Goal: Transaction & Acquisition: Purchase product/service

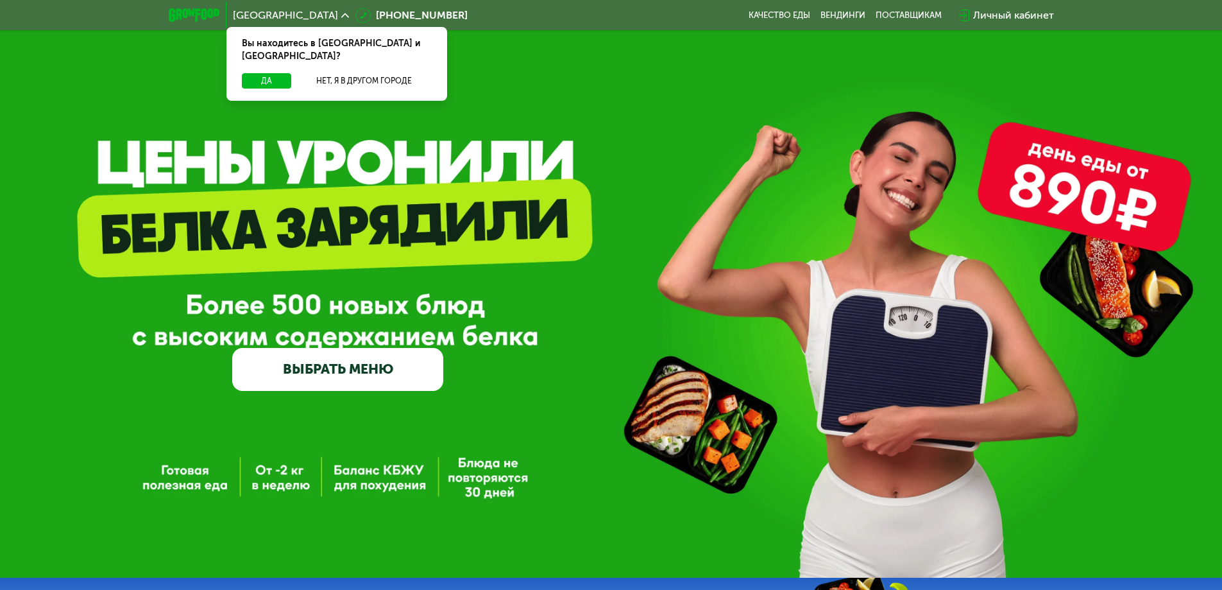
click at [303, 379] on link "ВЫБРАТЬ МЕНЮ" at bounding box center [337, 369] width 211 height 42
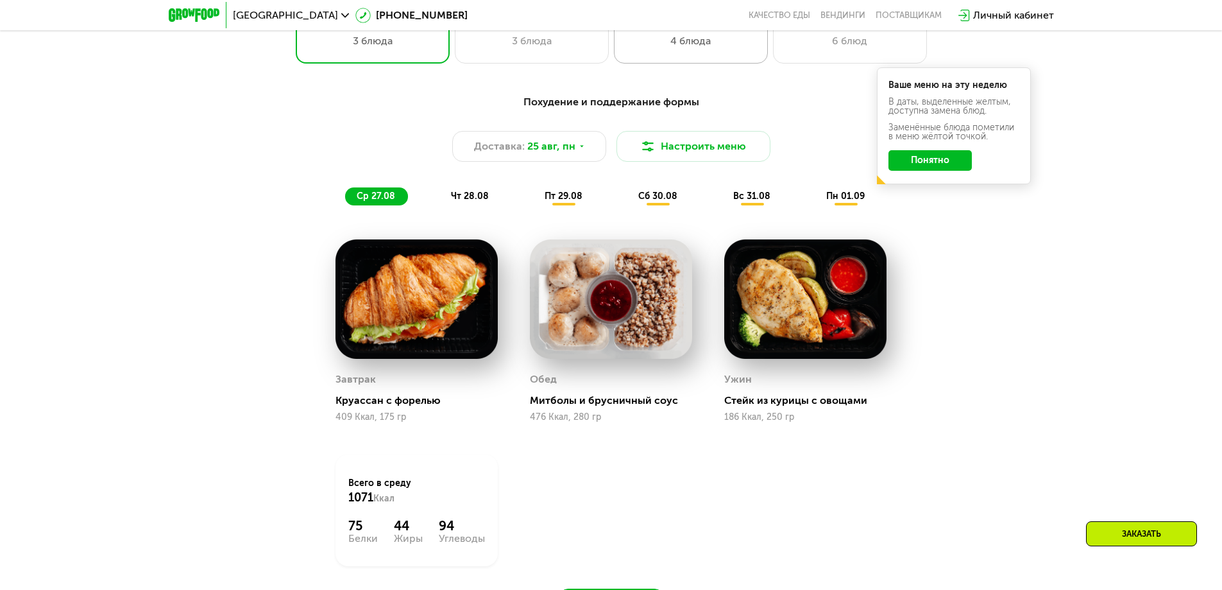
scroll to position [693, 0]
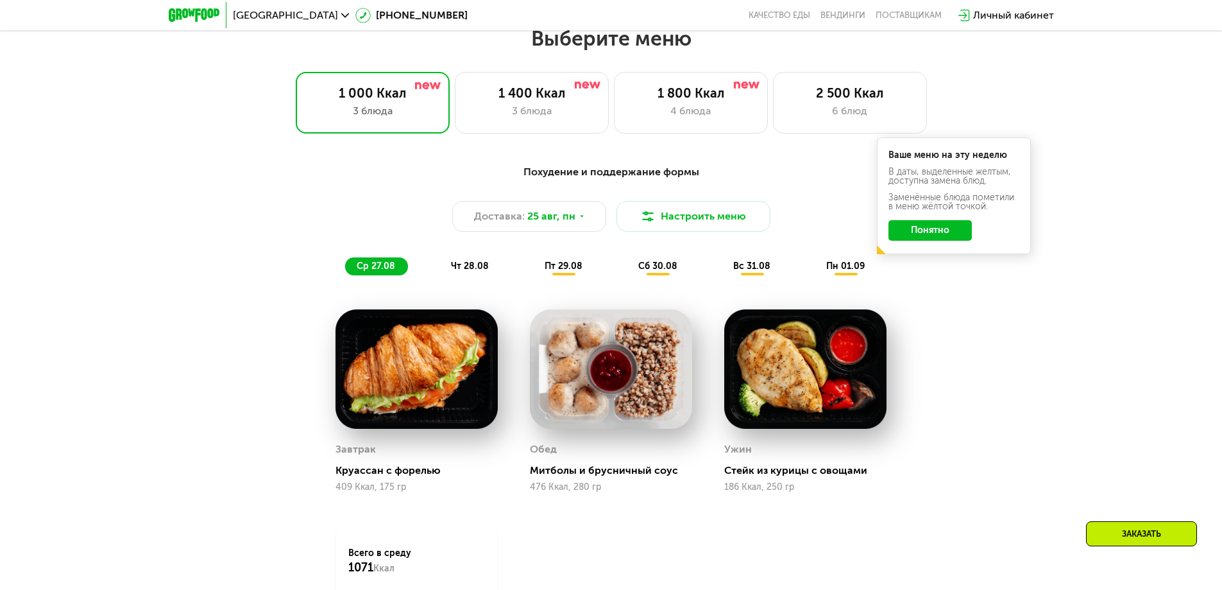
click at [923, 232] on button "Понятно" at bounding box center [930, 230] width 83 height 21
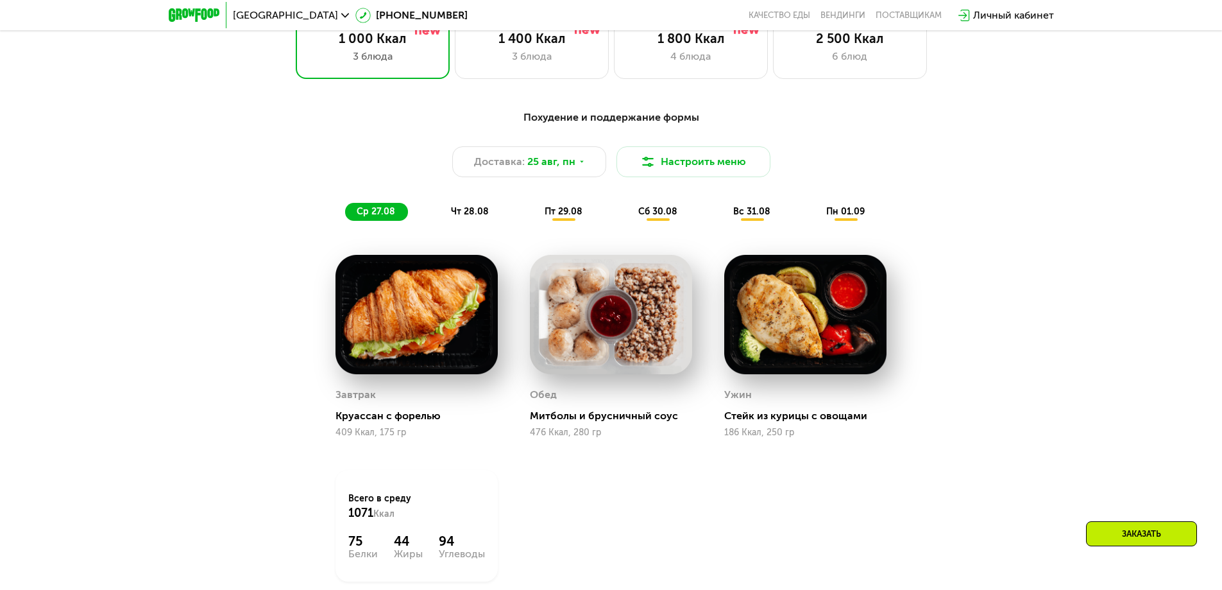
scroll to position [885, 0]
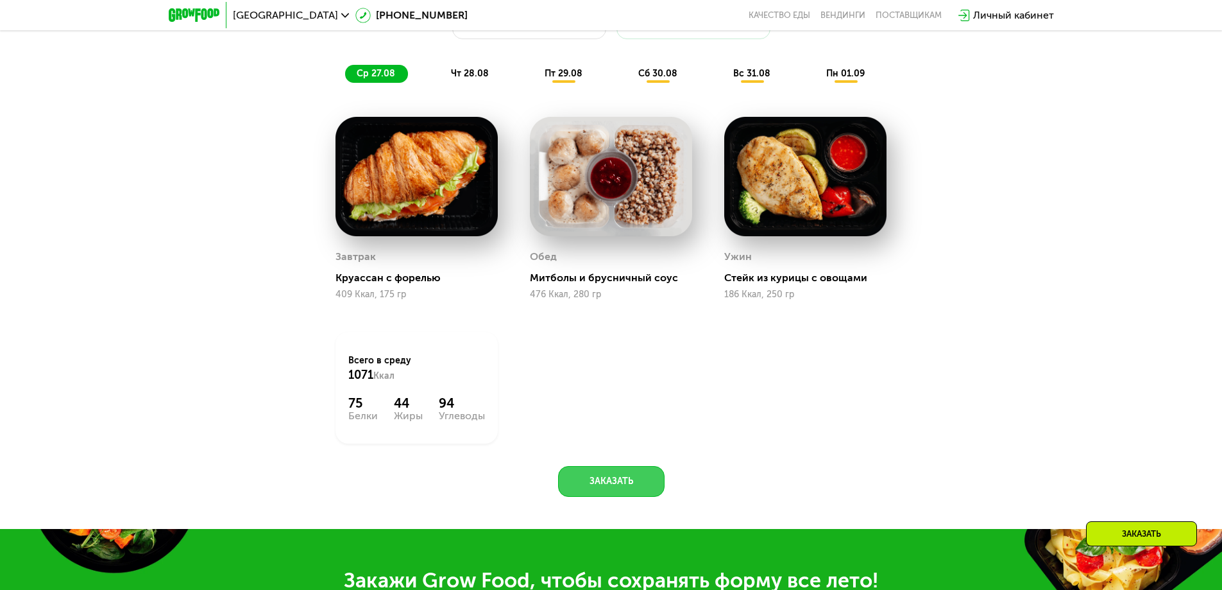
click at [622, 479] on button "Заказать" at bounding box center [611, 481] width 106 height 31
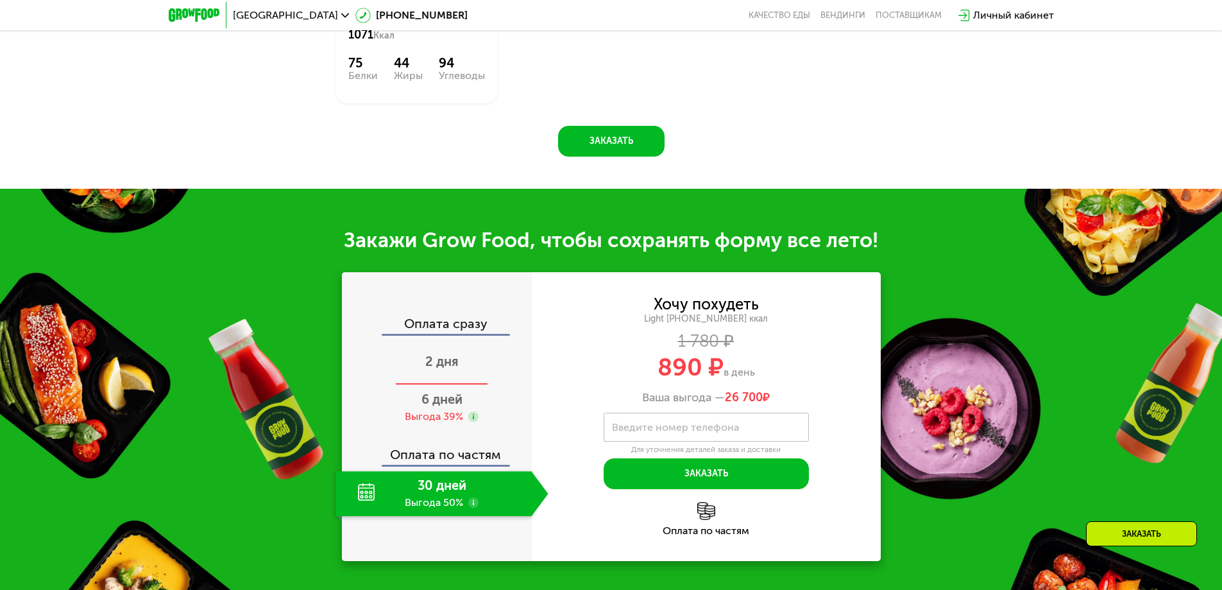
scroll to position [1226, 0]
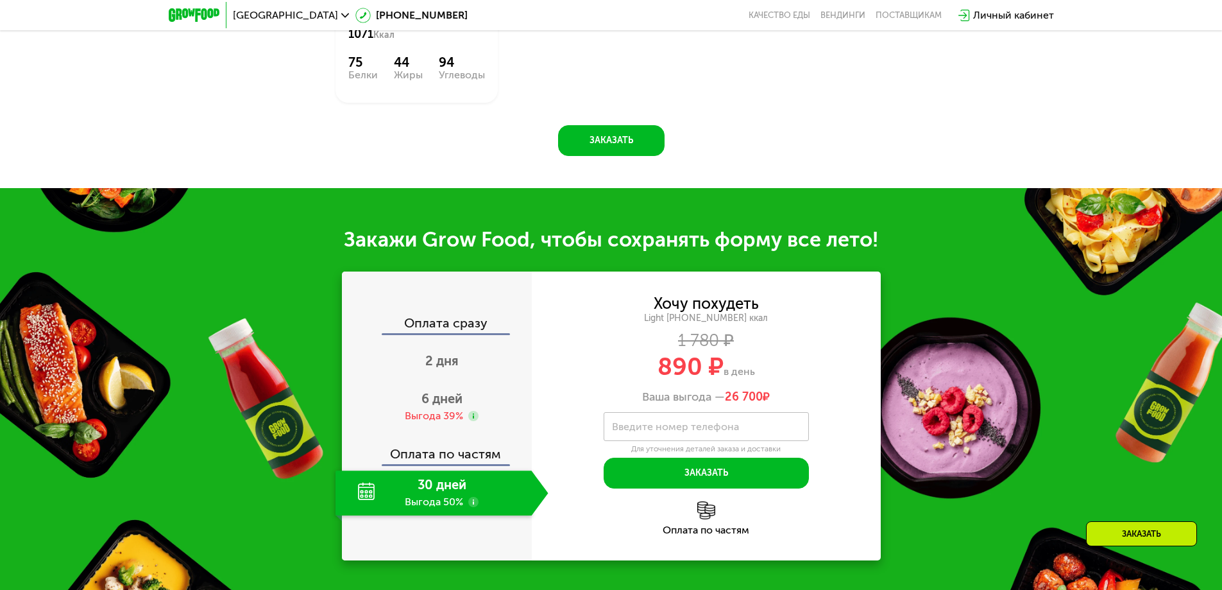
drag, startPoint x: 654, startPoint y: 368, endPoint x: 776, endPoint y: 381, distance: 122.6
click at [776, 379] on div "890 ₽ в день" at bounding box center [706, 366] width 349 height 24
drag, startPoint x: 787, startPoint y: 398, endPoint x: 634, endPoint y: 395, distance: 152.7
click at [634, 395] on div "Ваша выгода — 26 700 ₽" at bounding box center [706, 397] width 349 height 14
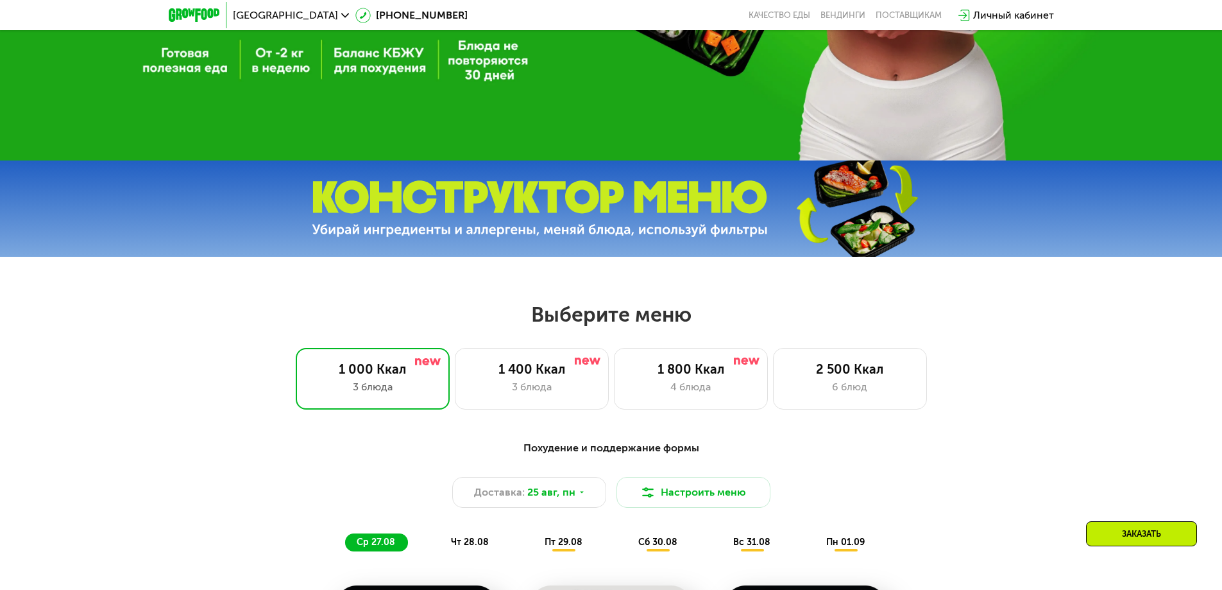
scroll to position [392, 0]
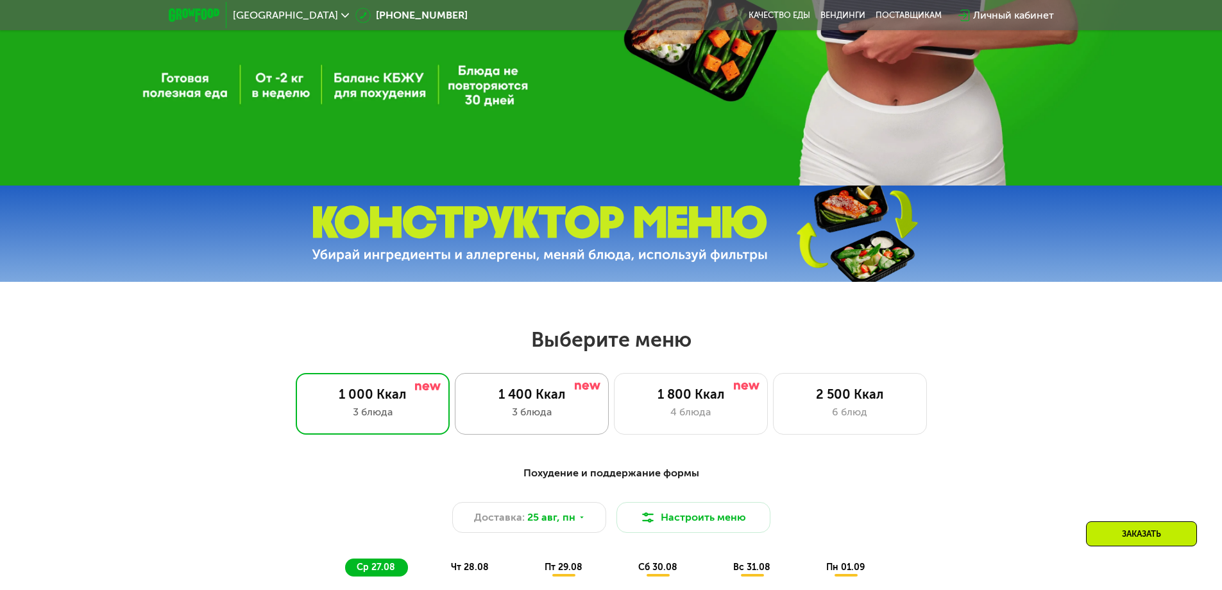
click at [614, 407] on div "1 400 Ккал 3 блюда" at bounding box center [691, 404] width 154 height 62
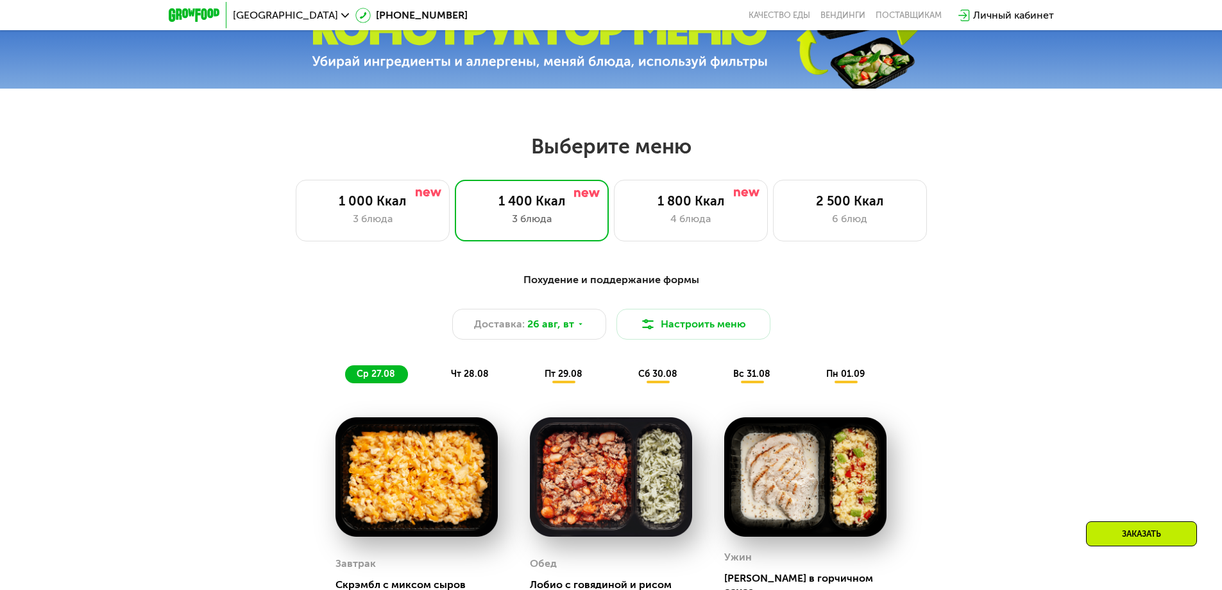
scroll to position [584, 0]
click at [554, 337] on div "Доставка: [DATE]" at bounding box center [529, 324] width 154 height 31
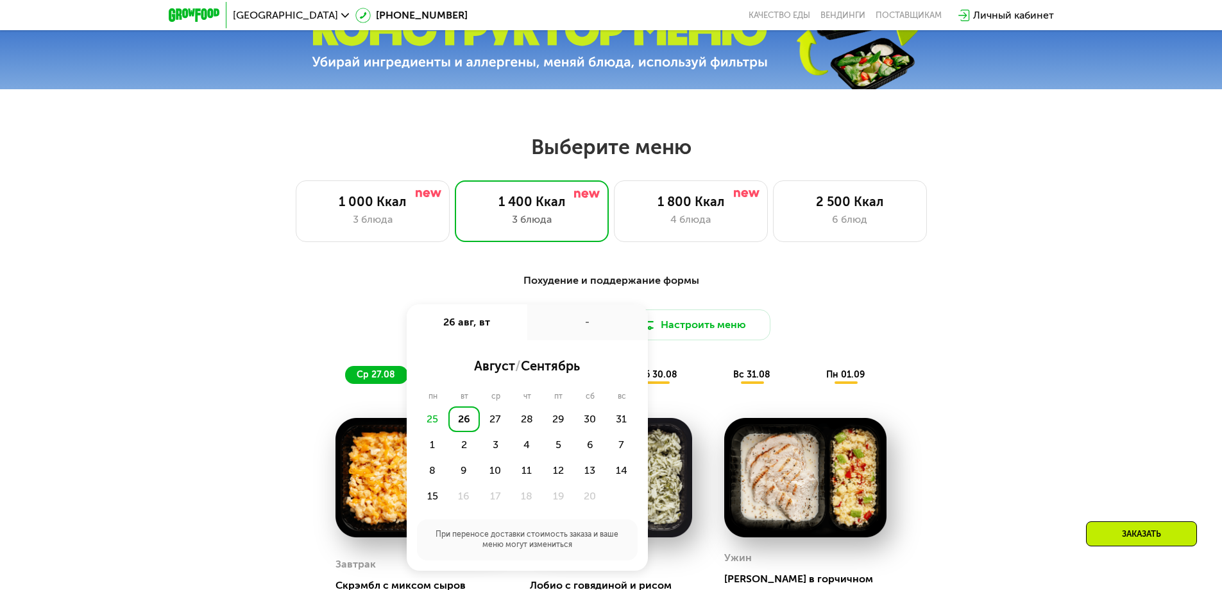
click at [833, 285] on div "Похудение и поддержание формы" at bounding box center [612, 281] width 760 height 16
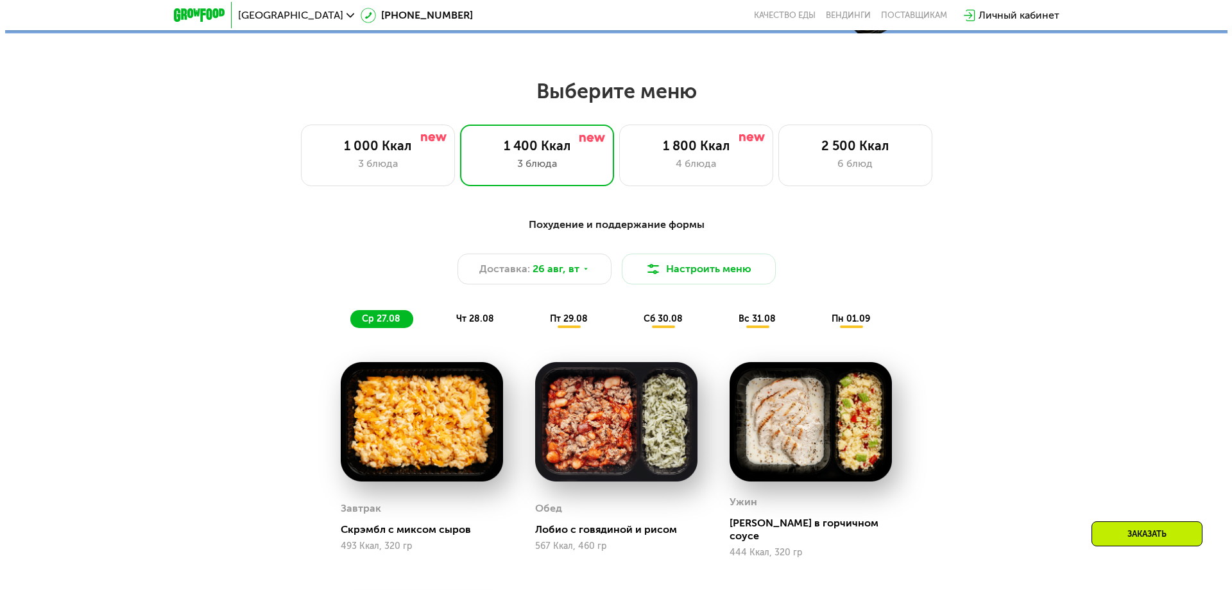
scroll to position [642, 0]
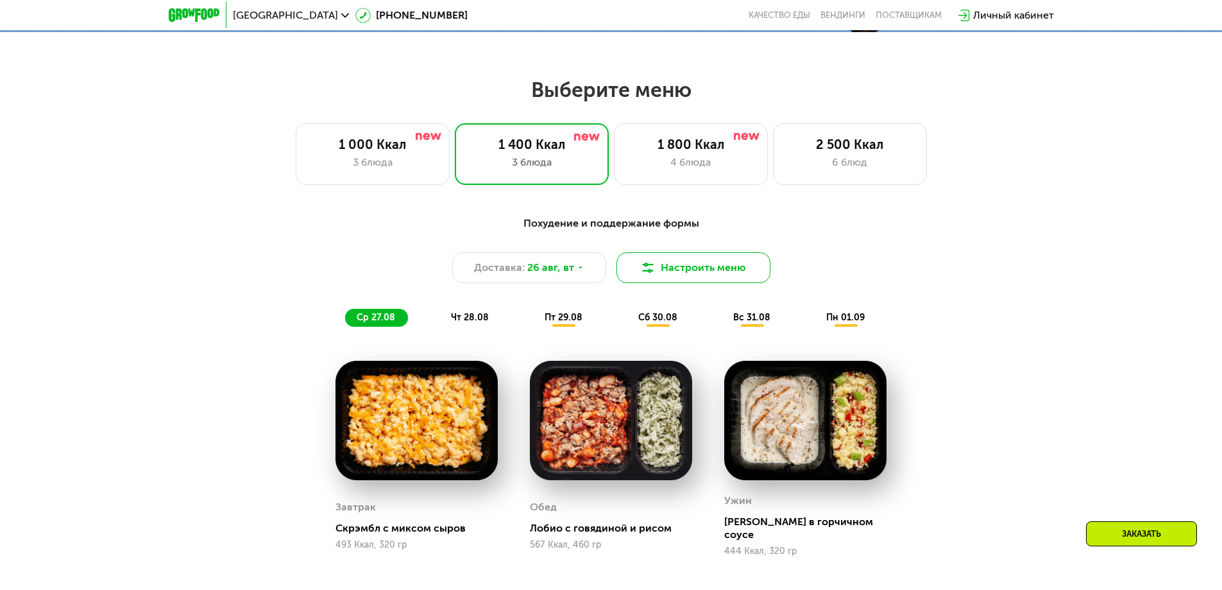
click at [667, 277] on button "Настроить меню" at bounding box center [694, 267] width 154 height 31
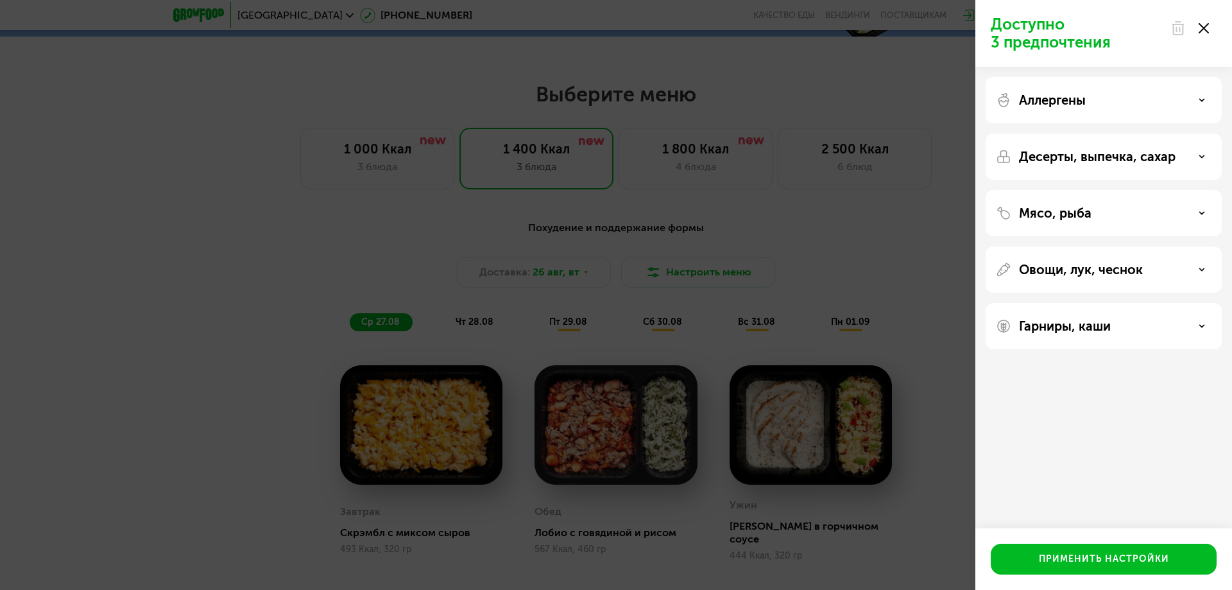
click at [1103, 276] on p "Овощи, лук, чеснок" at bounding box center [1081, 269] width 124 height 15
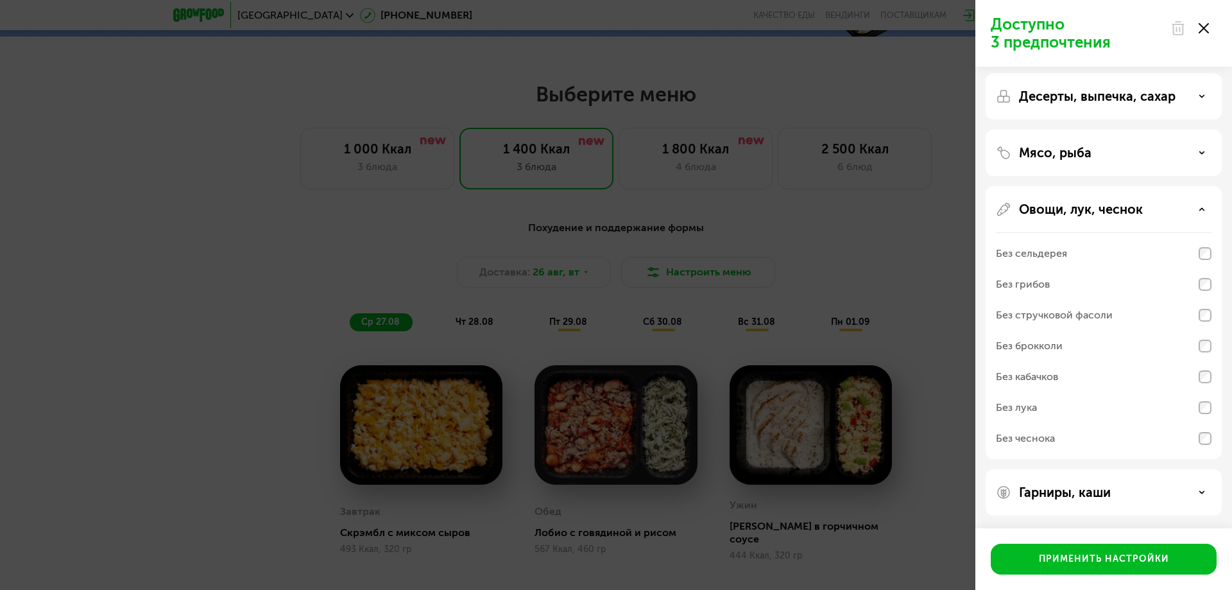
scroll to position [0, 0]
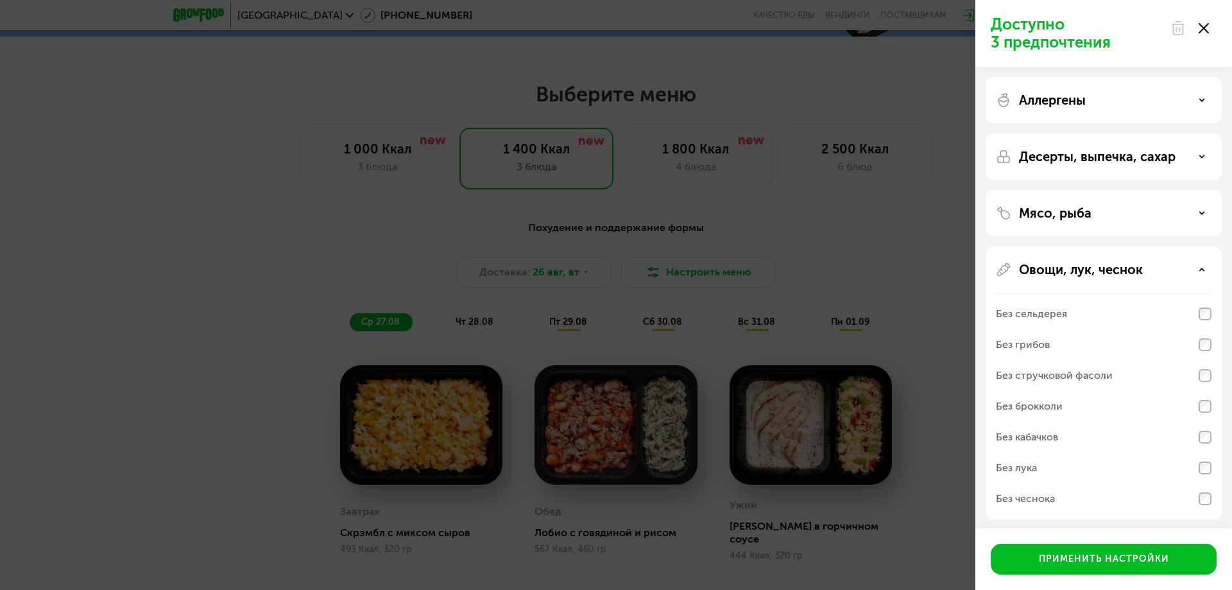
click at [1041, 98] on p "Аллергены" at bounding box center [1052, 99] width 67 height 15
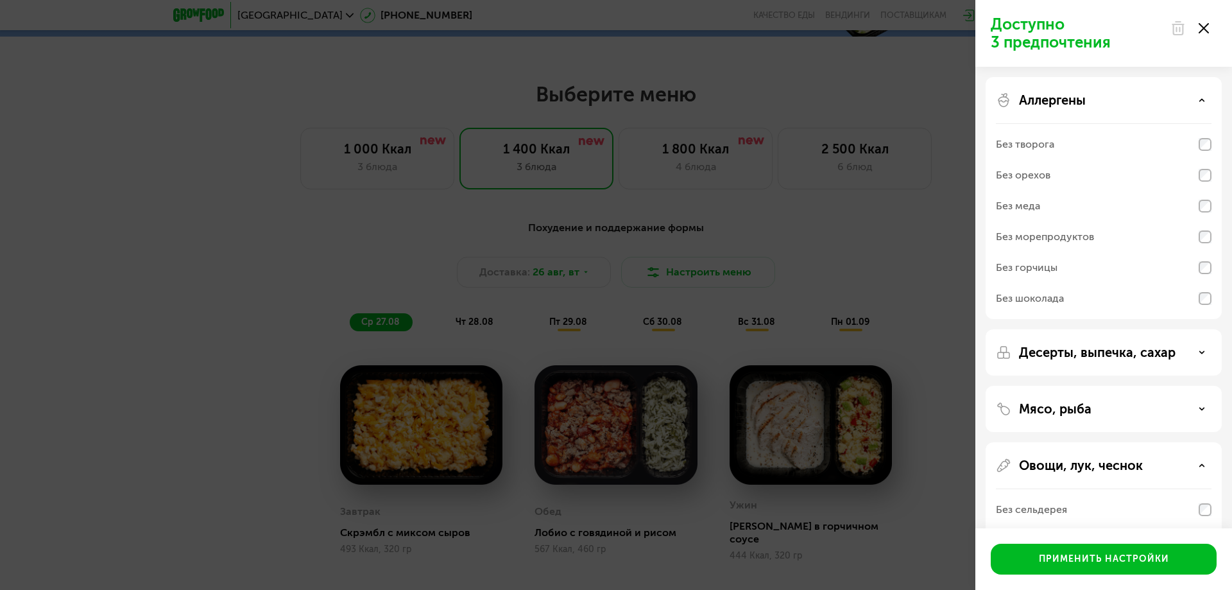
click at [1046, 95] on p "Аллергены" at bounding box center [1052, 99] width 67 height 15
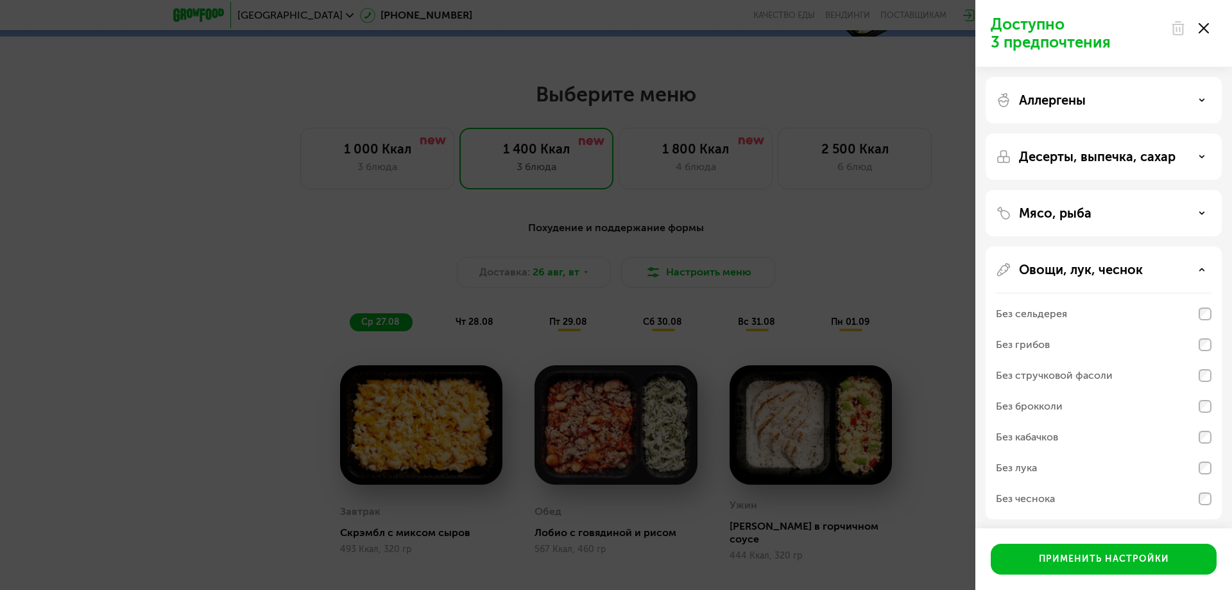
click at [1046, 95] on p "Аллергены" at bounding box center [1052, 99] width 67 height 15
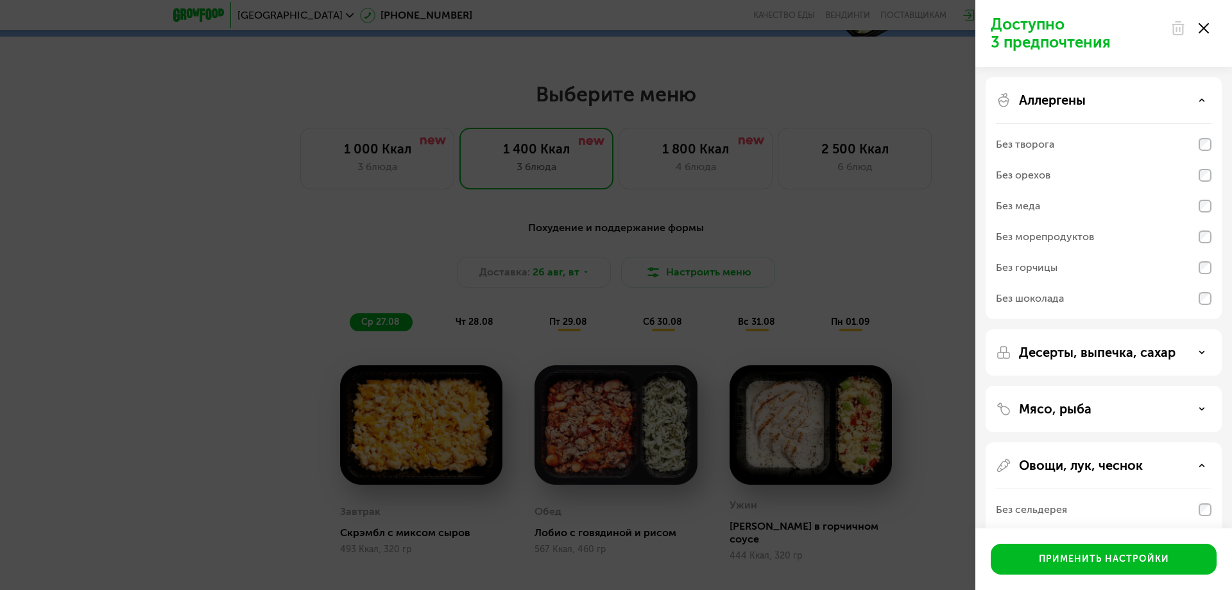
click at [1047, 96] on p "Аллергены" at bounding box center [1052, 99] width 67 height 15
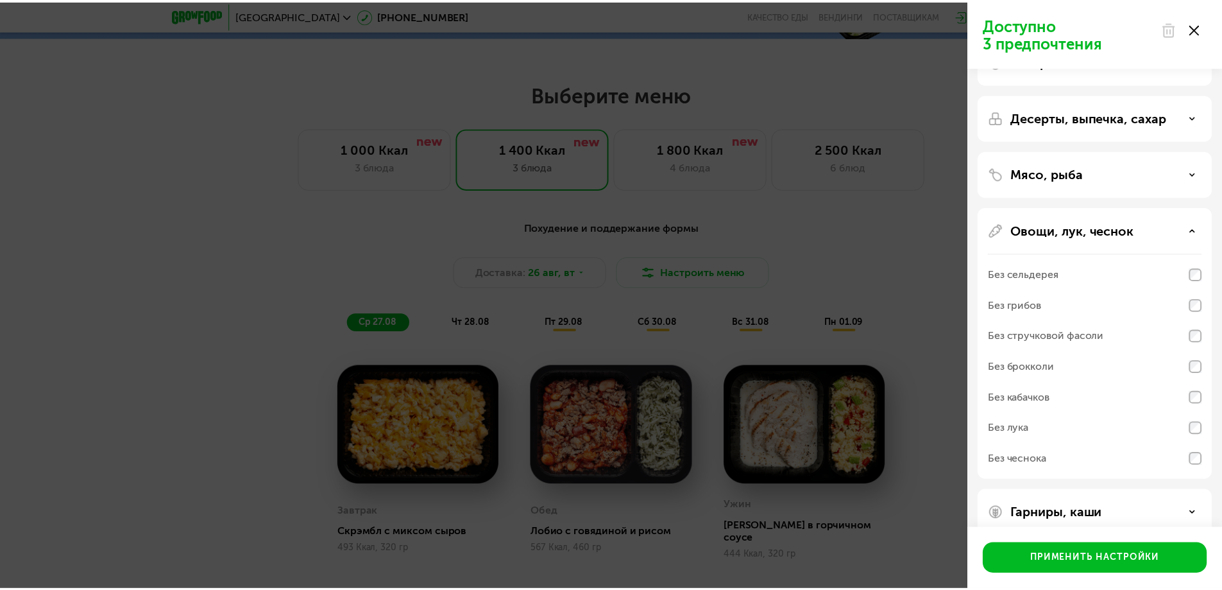
scroll to position [60, 0]
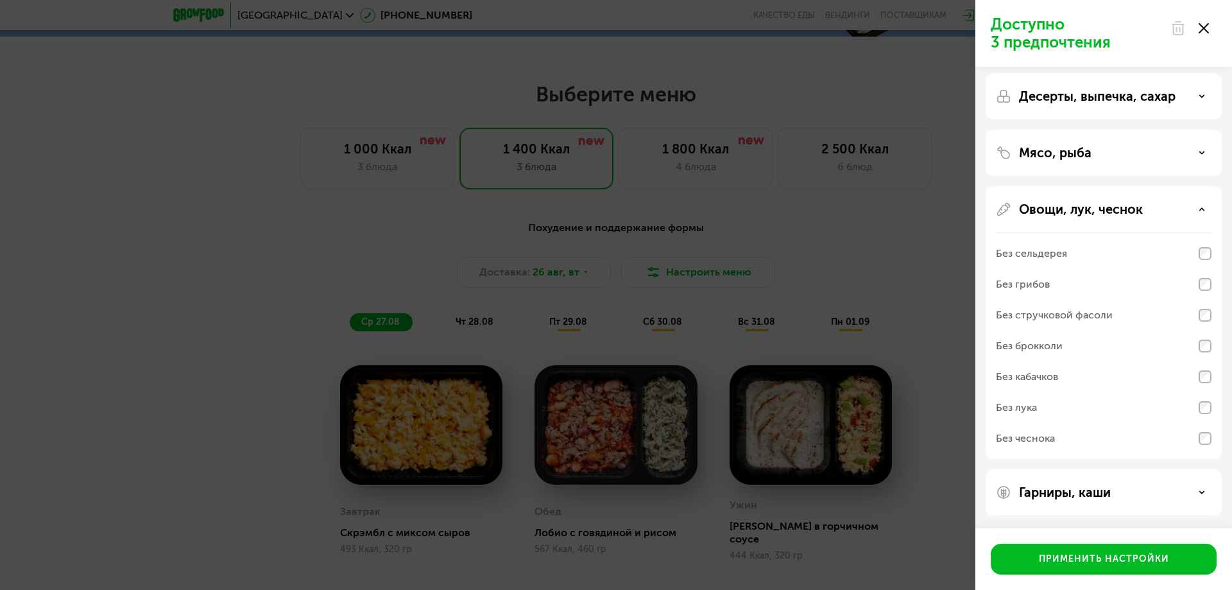
click at [868, 282] on div "Доступно 3 предпочтения Аллергены Десерты, выпечка, сахар Мясо, рыба Овощи, лук…" at bounding box center [616, 295] width 1232 height 590
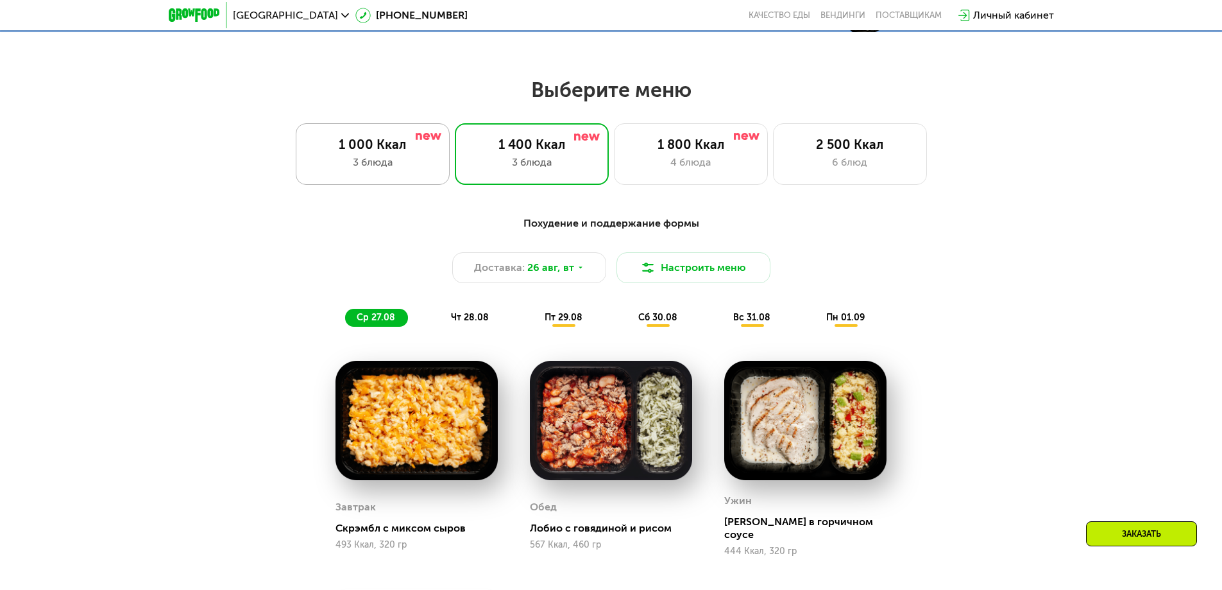
click at [382, 158] on div "3 блюда" at bounding box center [372, 162] width 127 height 15
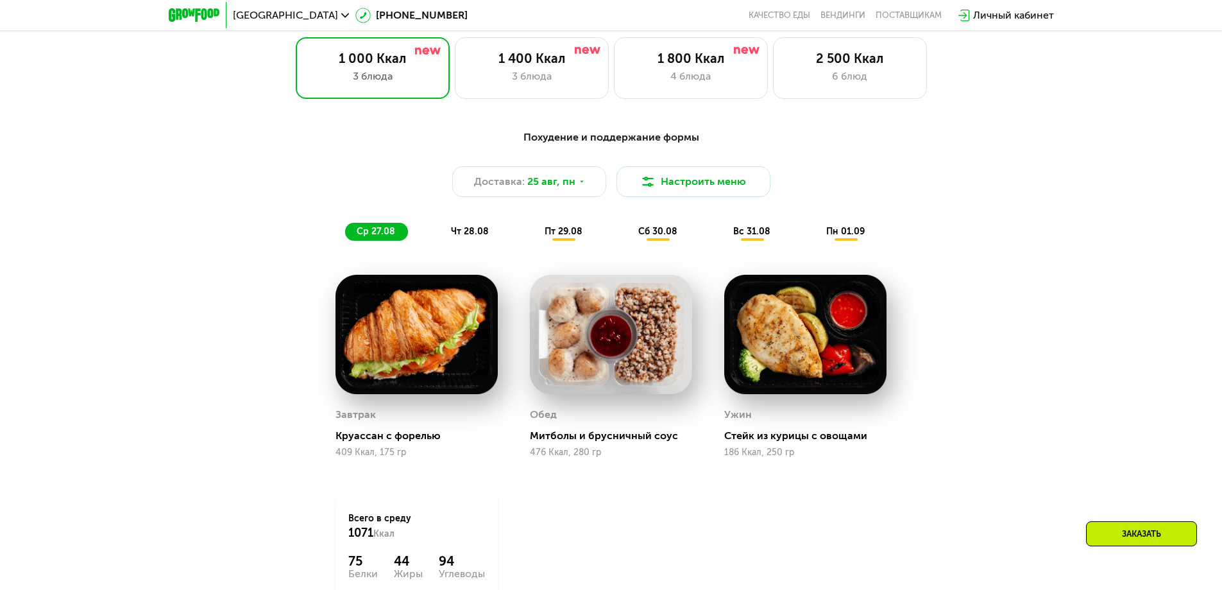
scroll to position [706, 0]
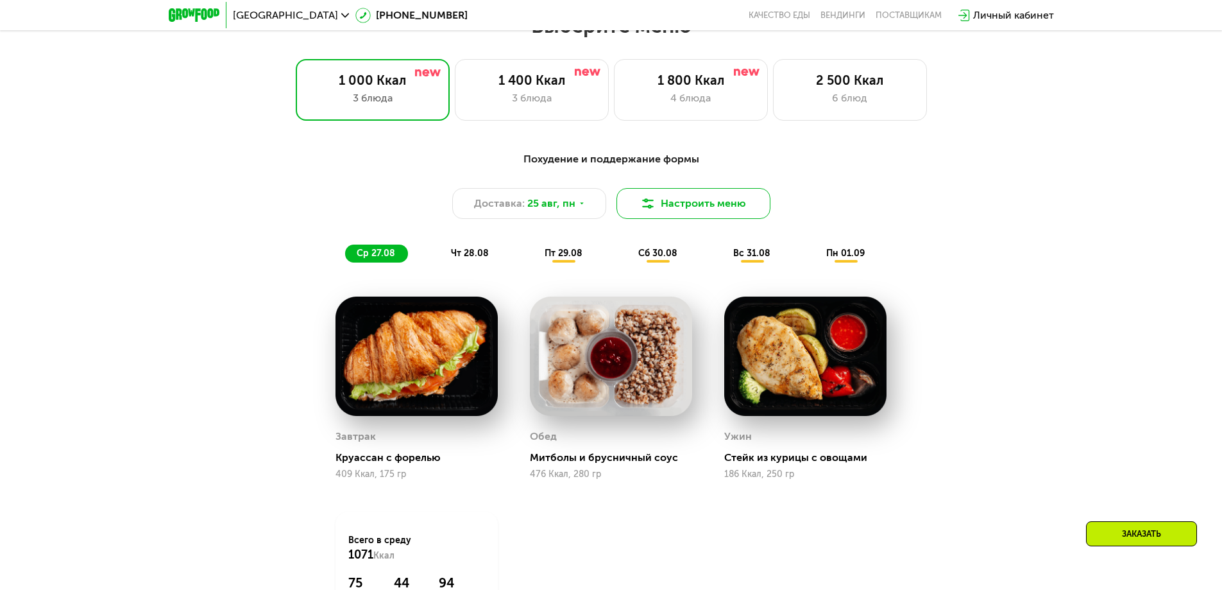
click at [634, 207] on button "Настроить меню" at bounding box center [694, 203] width 154 height 31
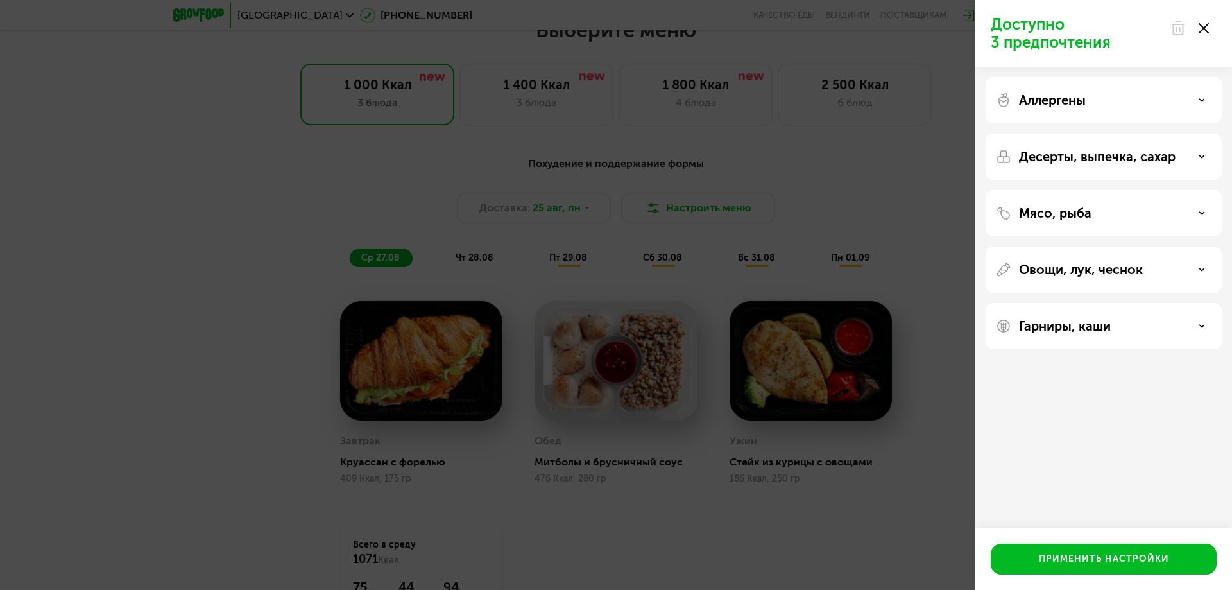
click at [629, 207] on div "Доступно 3 предпочтения Аллергены Десерты, выпечка, сахар Мясо, рыба Овощи, лук…" at bounding box center [616, 295] width 1232 height 590
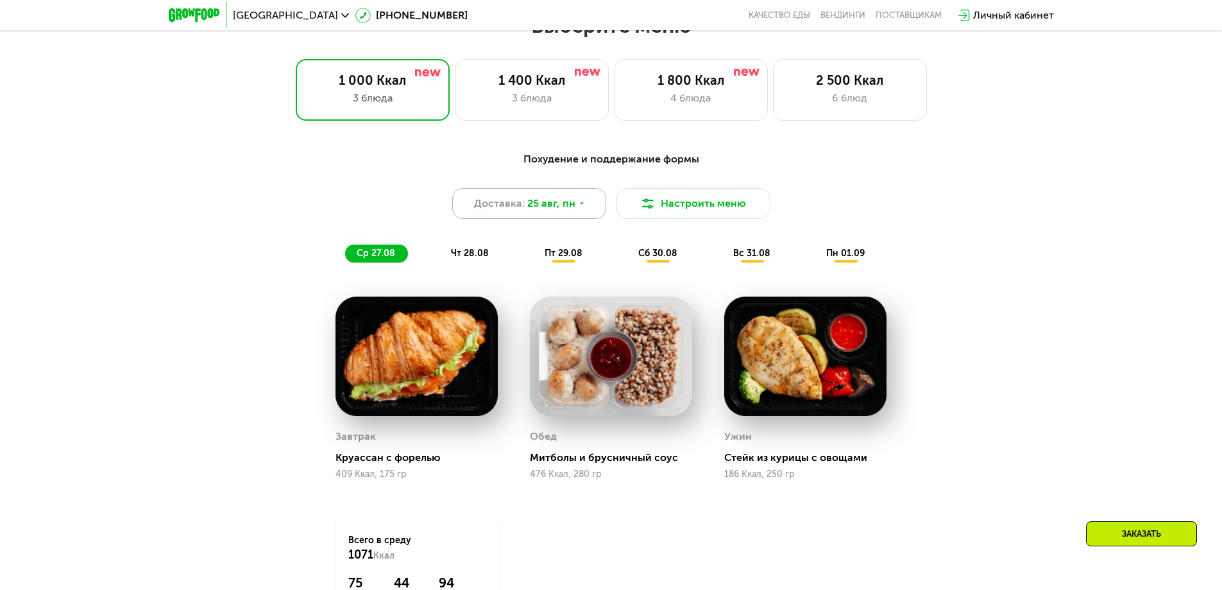
click at [516, 211] on span "Доставка:" at bounding box center [499, 203] width 51 height 15
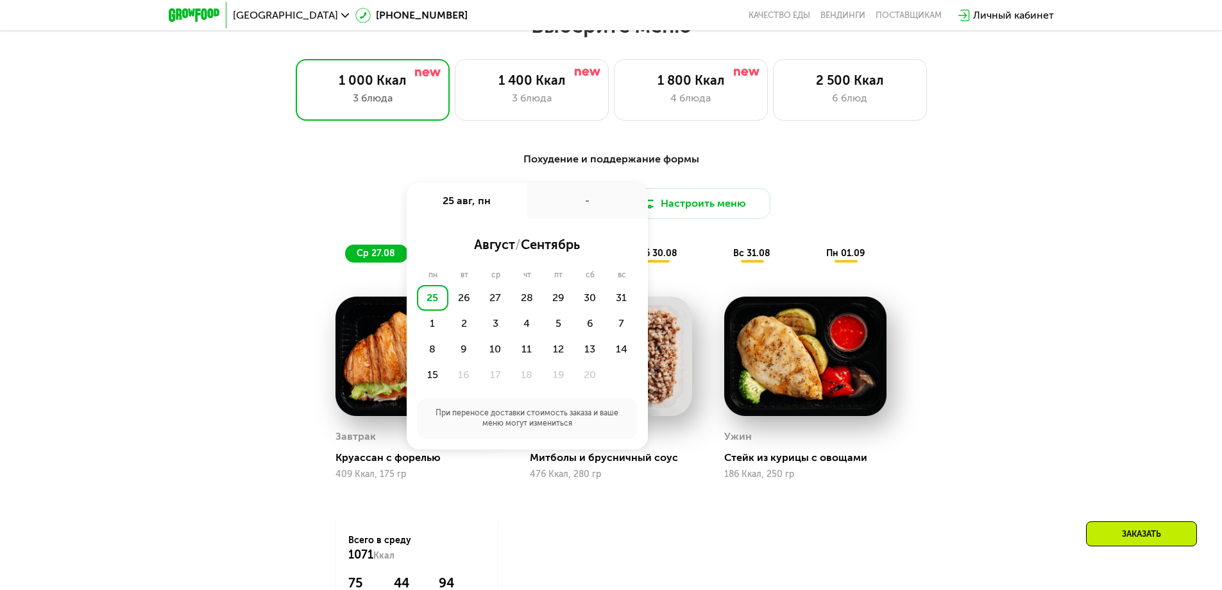
drag, startPoint x: 1132, startPoint y: 329, endPoint x: 1121, endPoint y: 323, distance: 12.3
click at [1131, 327] on div "Похудение и поддержание формы Доставка: [DATE] авг, пн - август / сентябрь пн в…" at bounding box center [611, 420] width 1222 height 575
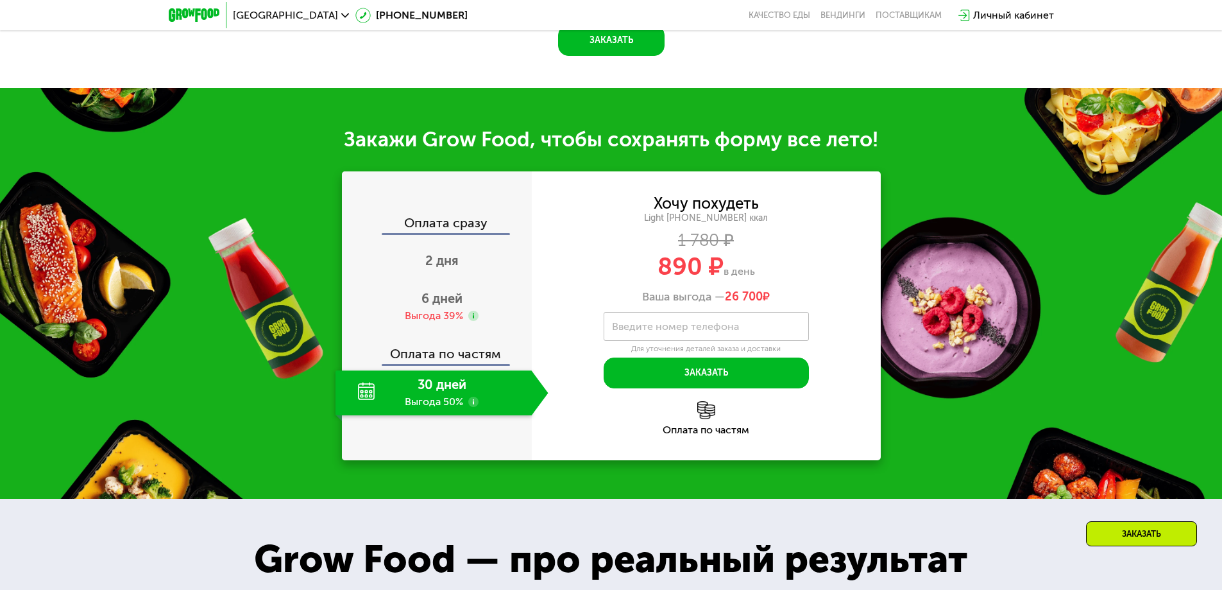
scroll to position [1347, 0]
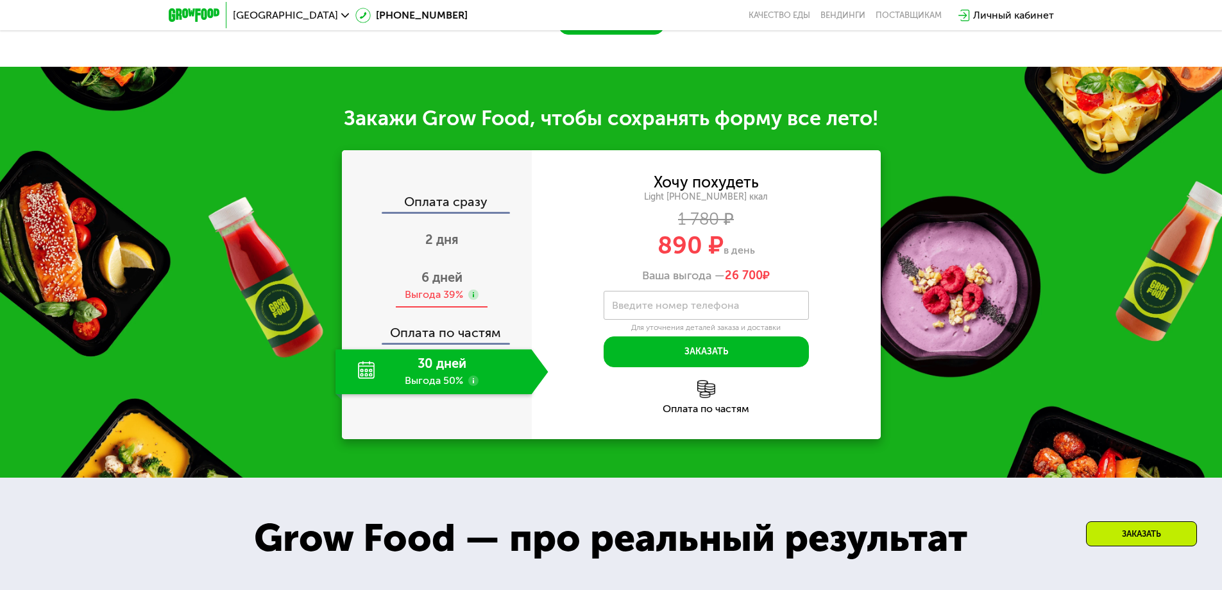
click at [439, 282] on span "6 дней" at bounding box center [441, 276] width 41 height 15
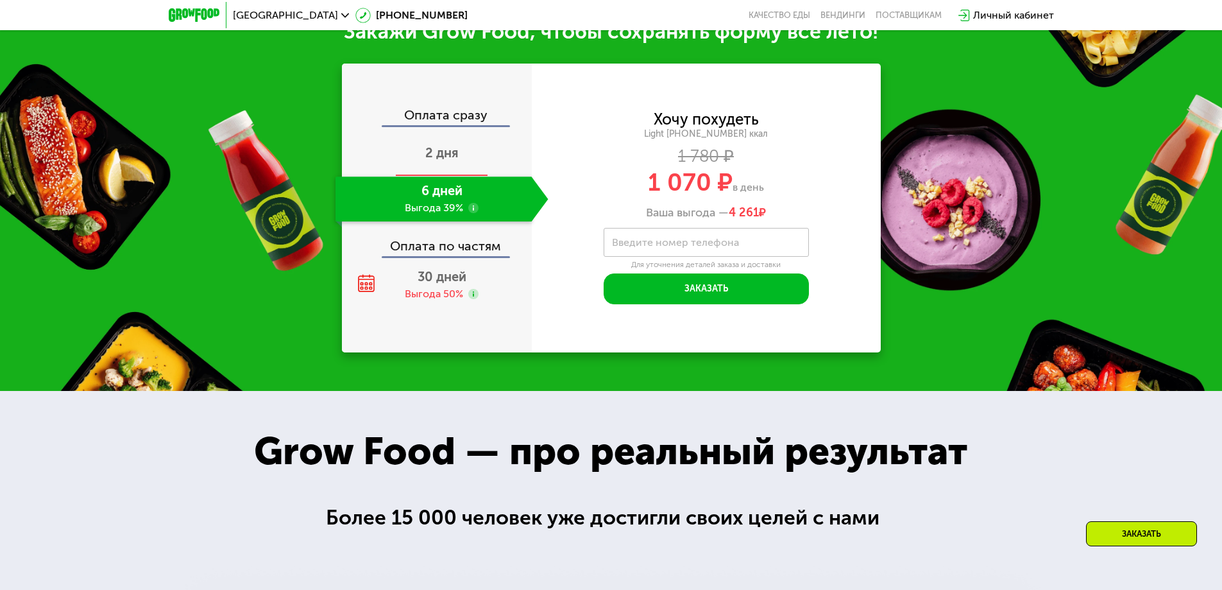
scroll to position [1411, 0]
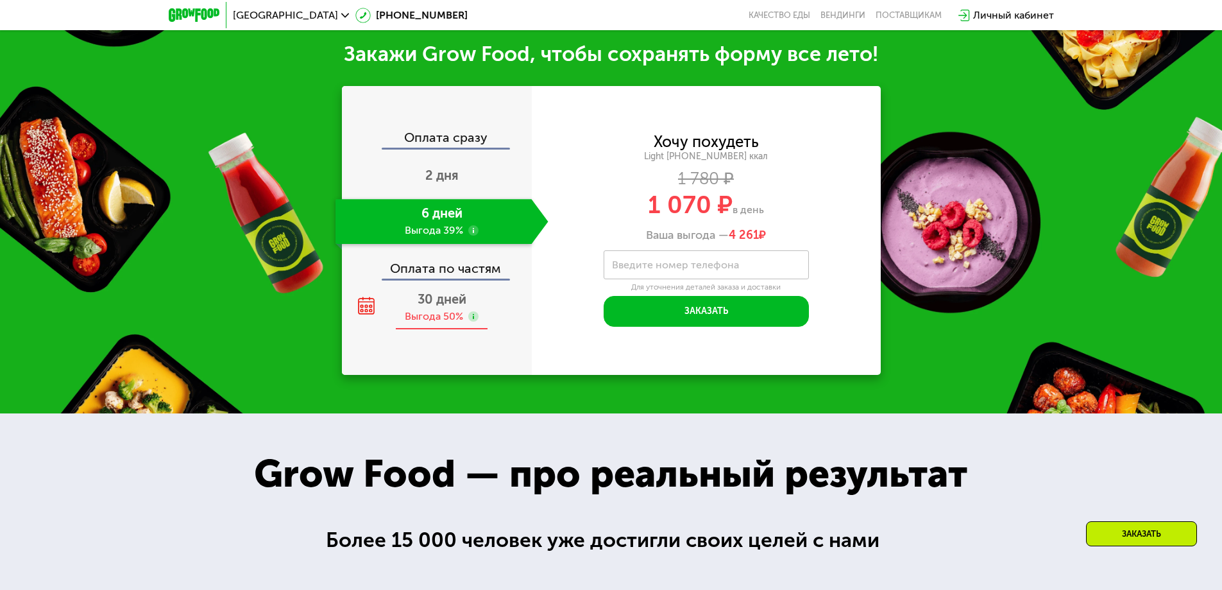
click at [433, 307] on span "30 дней" at bounding box center [442, 298] width 49 height 15
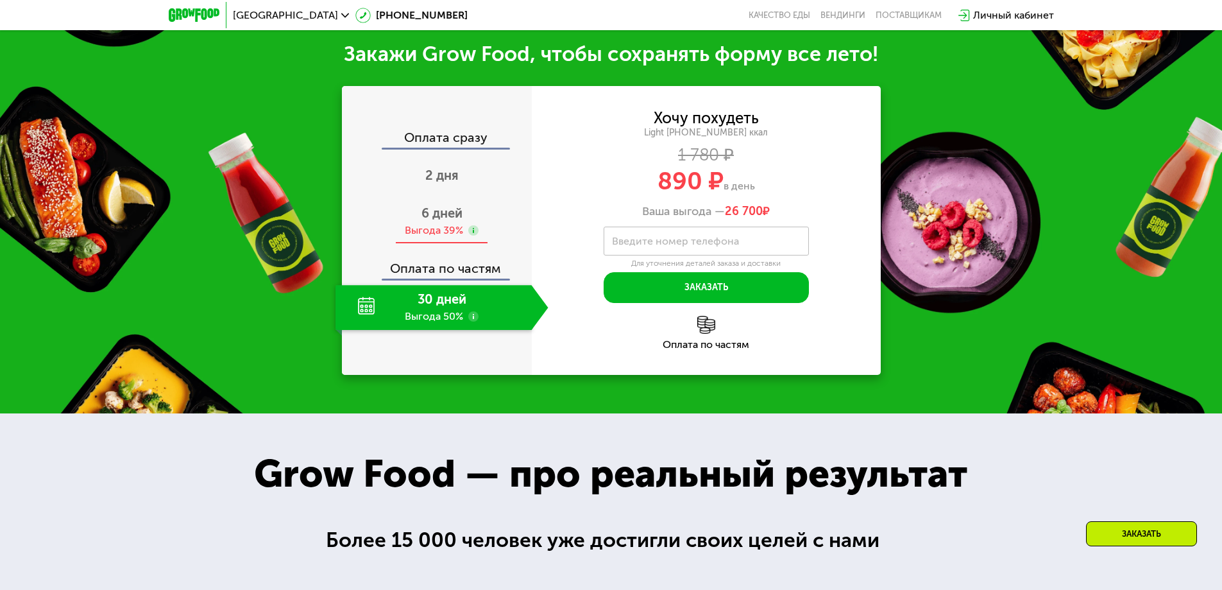
click at [429, 221] on span "6 дней" at bounding box center [441, 212] width 41 height 15
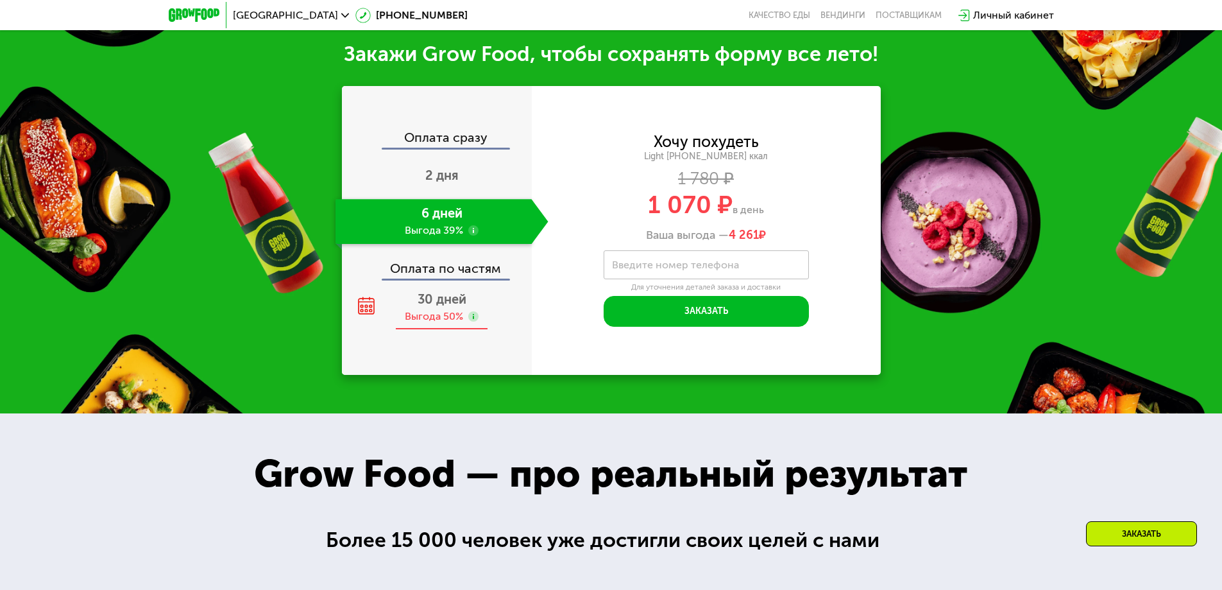
click at [436, 323] on div "Выгода 50%" at bounding box center [434, 316] width 58 height 14
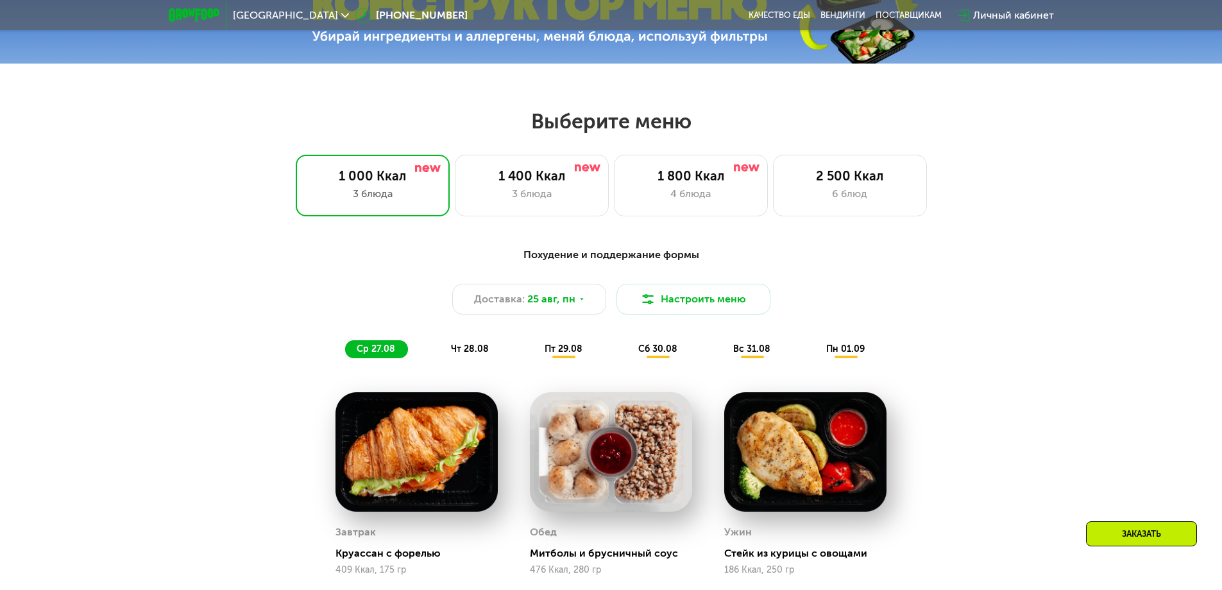
scroll to position [449, 0]
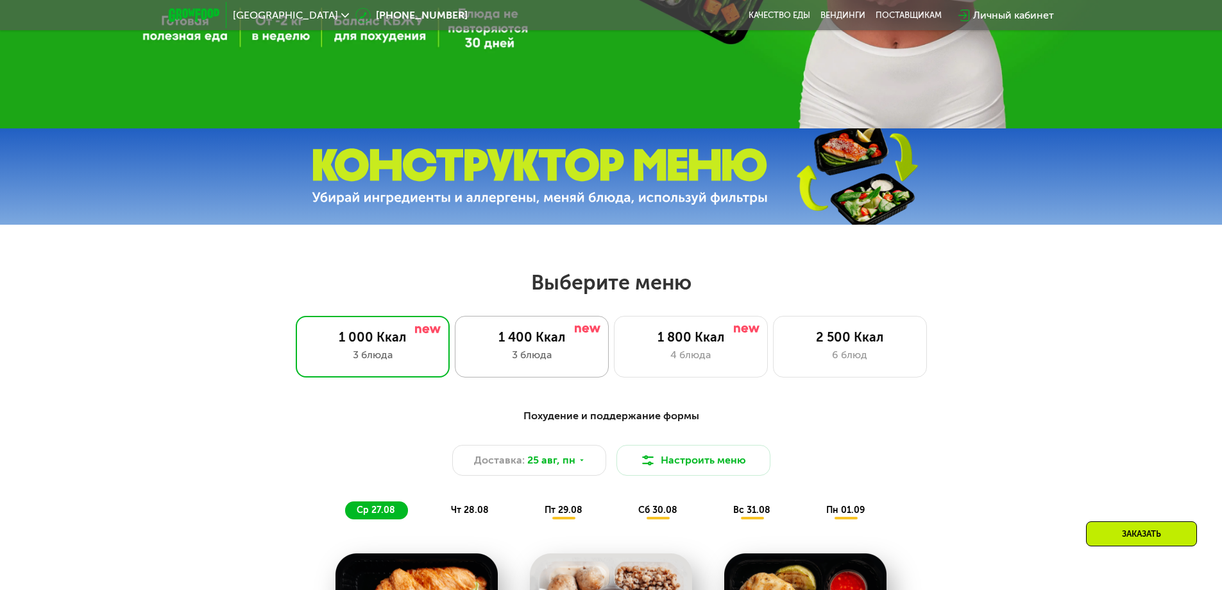
click at [524, 336] on div "1 400 Ккал" at bounding box center [531, 336] width 127 height 15
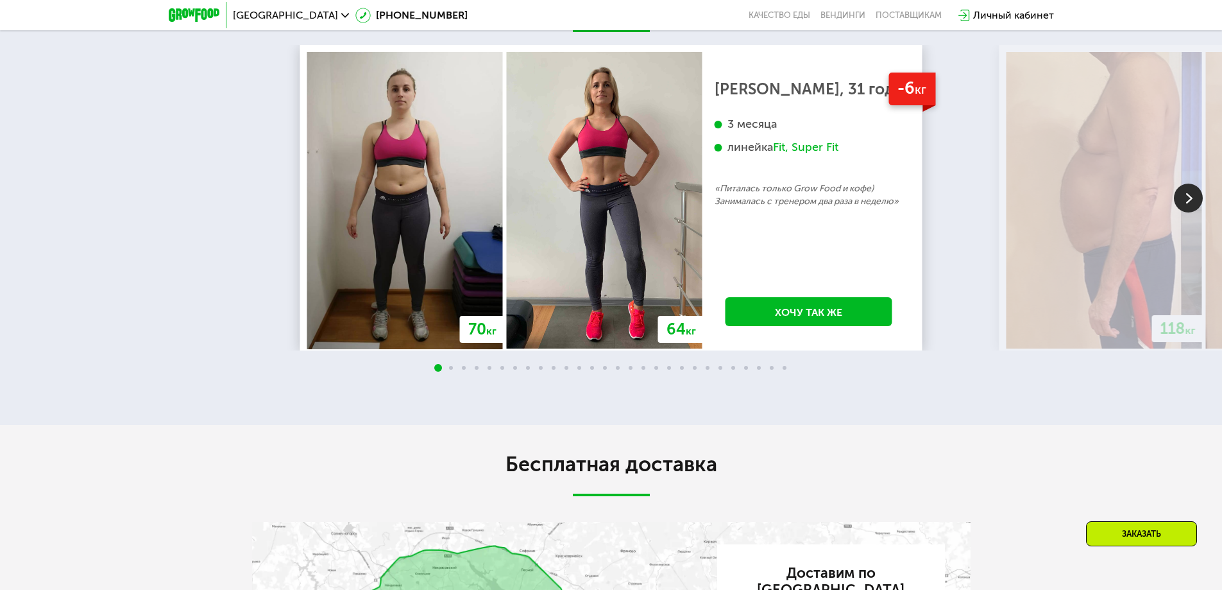
scroll to position [2502, 0]
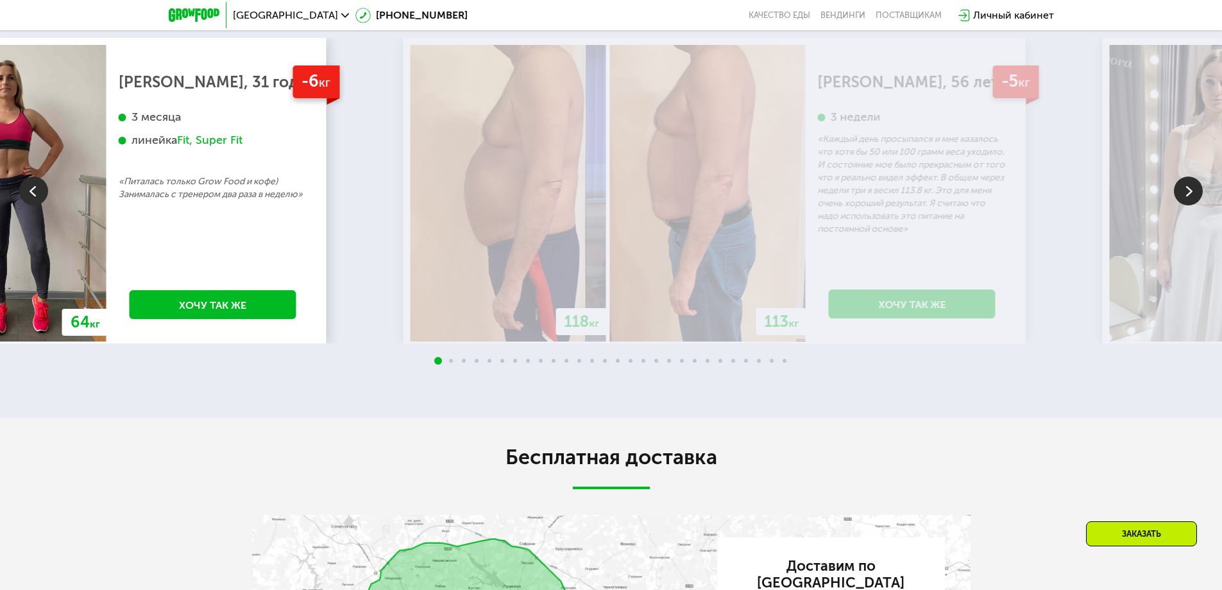
click at [119, 80] on div "[PERSON_NAME], 31 год 3 месяца линейка Fit, Super Fit «Питалась только Grow Foo…" at bounding box center [213, 138] width 189 height 125
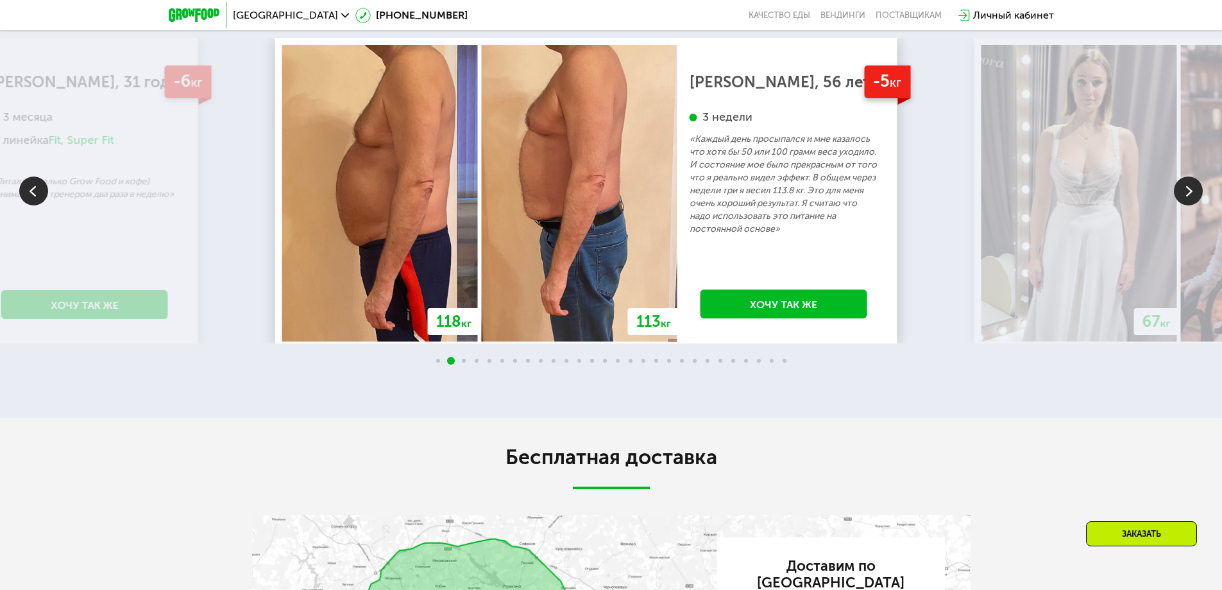
click at [845, 190] on p "«Каждый день просыпался и мне казалось что хотя бы 50 или 100 грамм веса уходил…" at bounding box center [784, 184] width 189 height 103
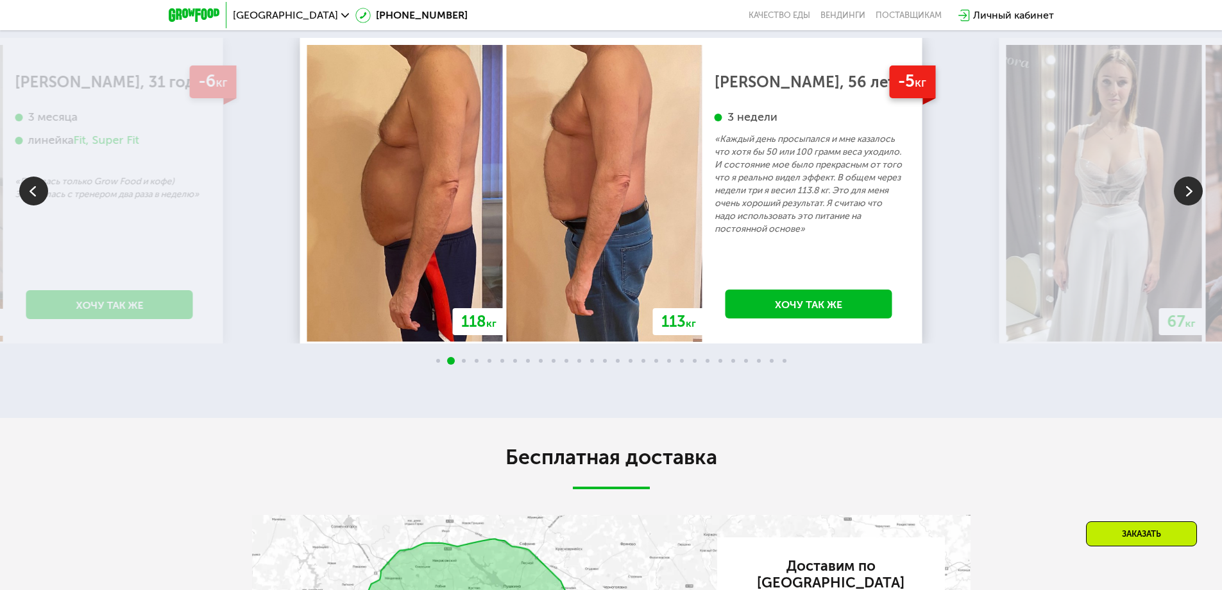
click at [1189, 178] on img at bounding box center [1188, 190] width 29 height 29
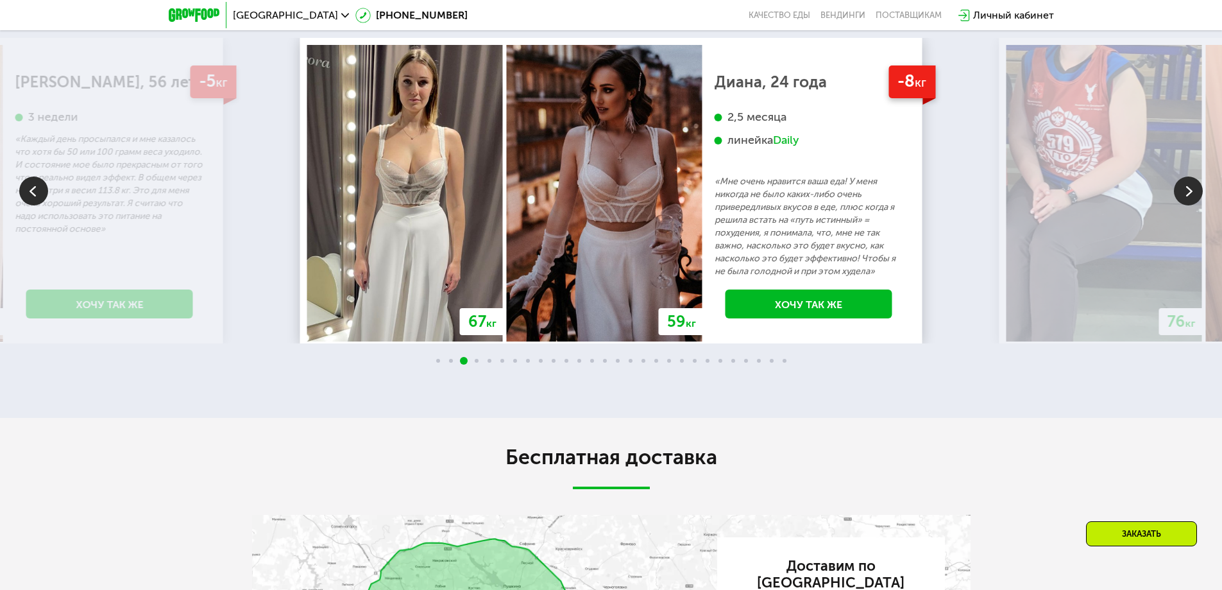
click at [1194, 182] on img at bounding box center [1188, 190] width 29 height 29
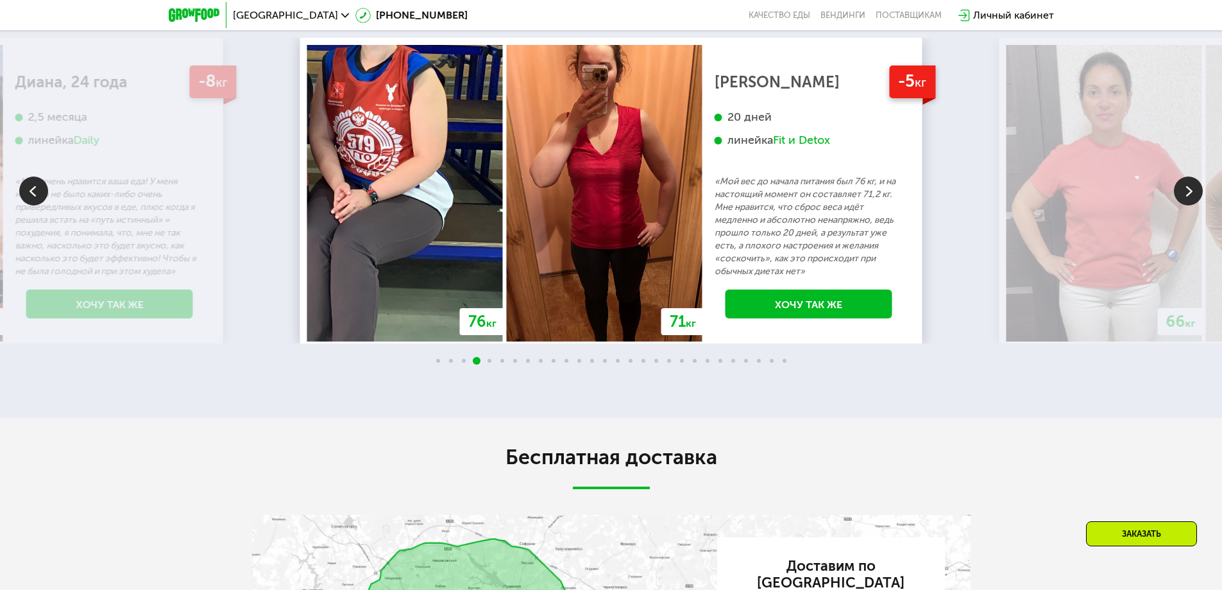
click at [1194, 182] on img at bounding box center [1188, 190] width 29 height 29
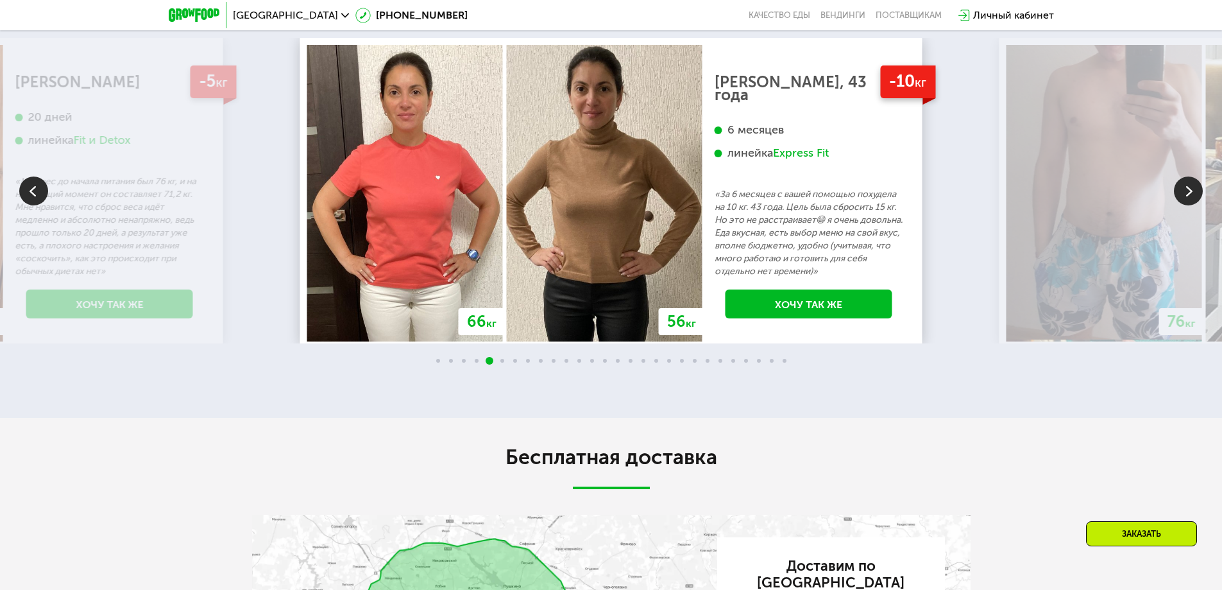
click at [1194, 182] on img at bounding box center [1188, 190] width 29 height 29
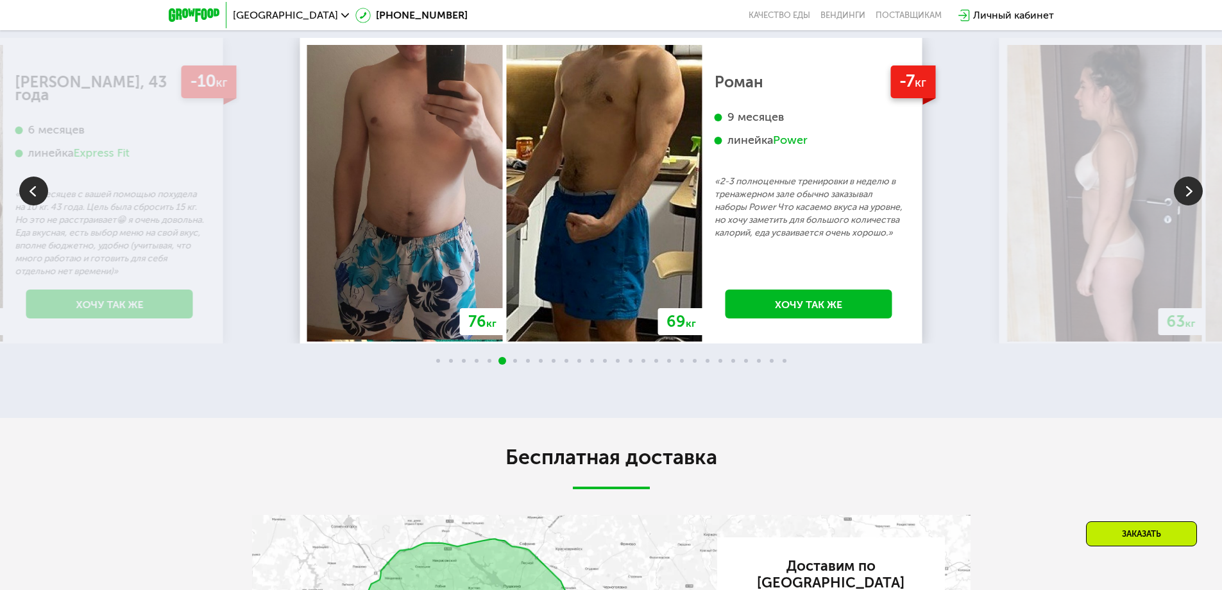
click at [1194, 182] on img at bounding box center [1188, 190] width 29 height 29
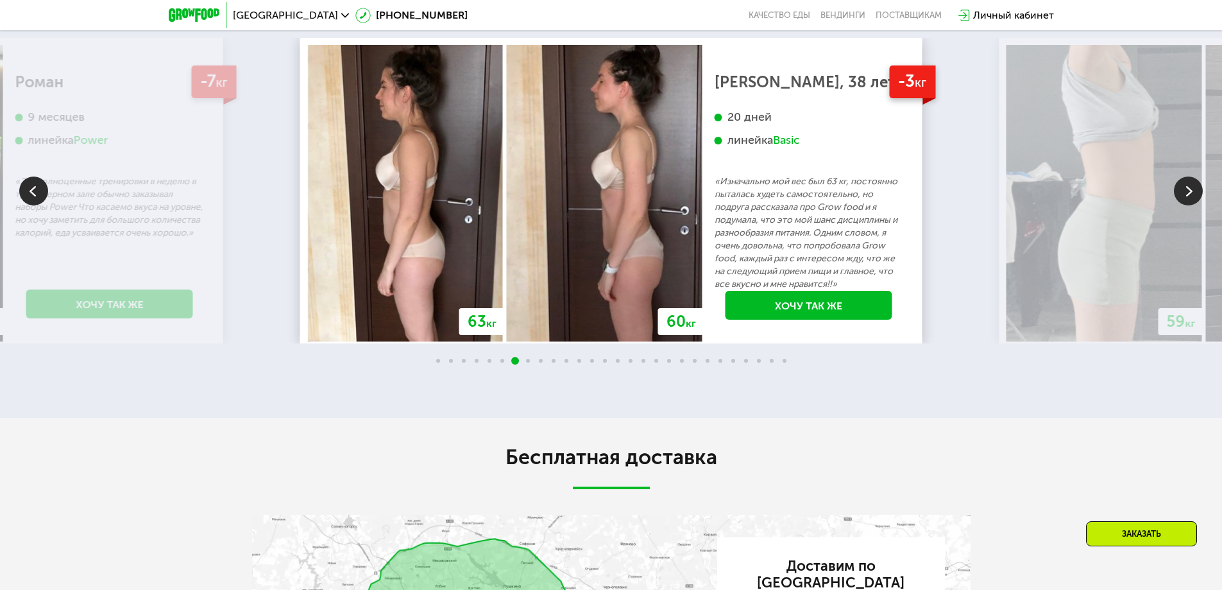
click at [1194, 182] on img at bounding box center [1188, 190] width 29 height 29
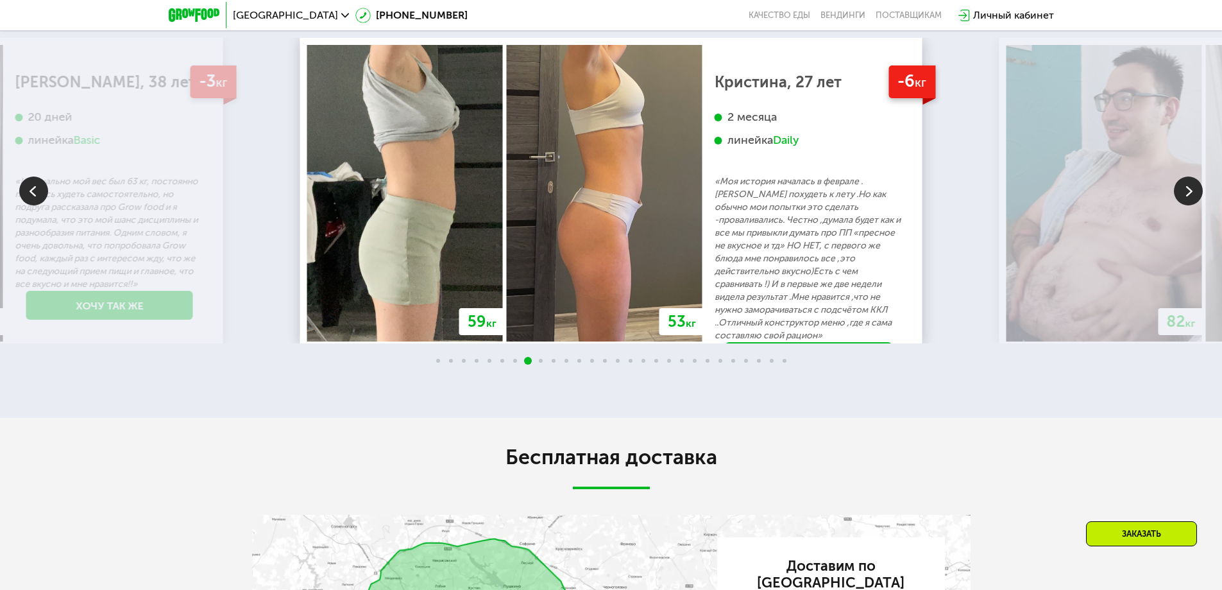
click at [1194, 182] on img at bounding box center [1188, 190] width 29 height 29
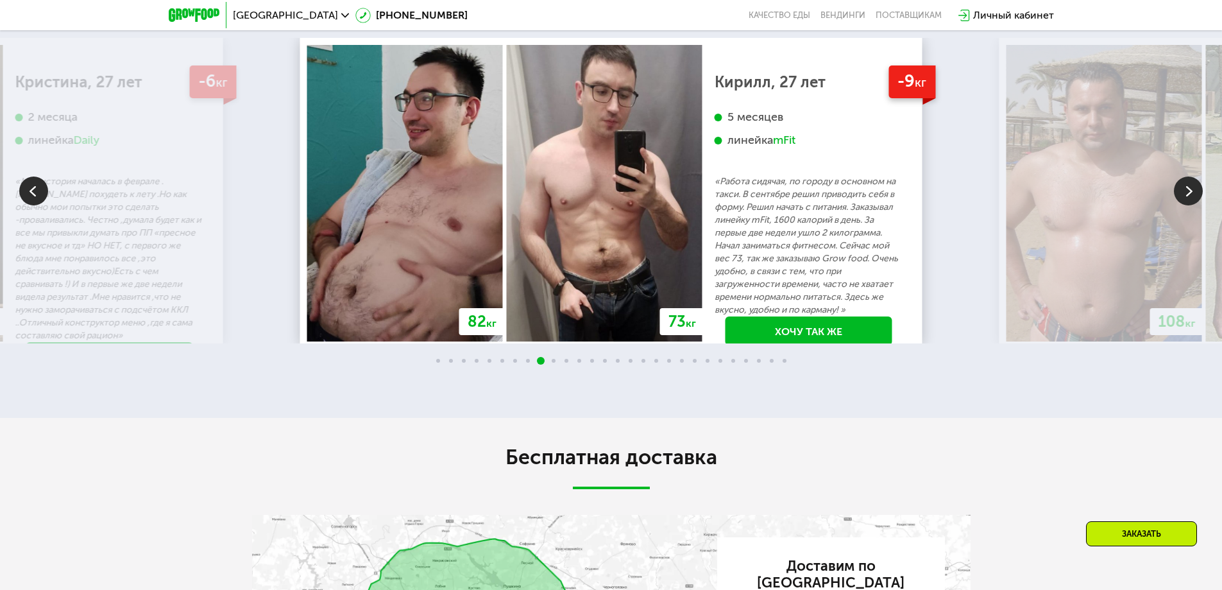
click at [1194, 182] on img at bounding box center [1188, 190] width 29 height 29
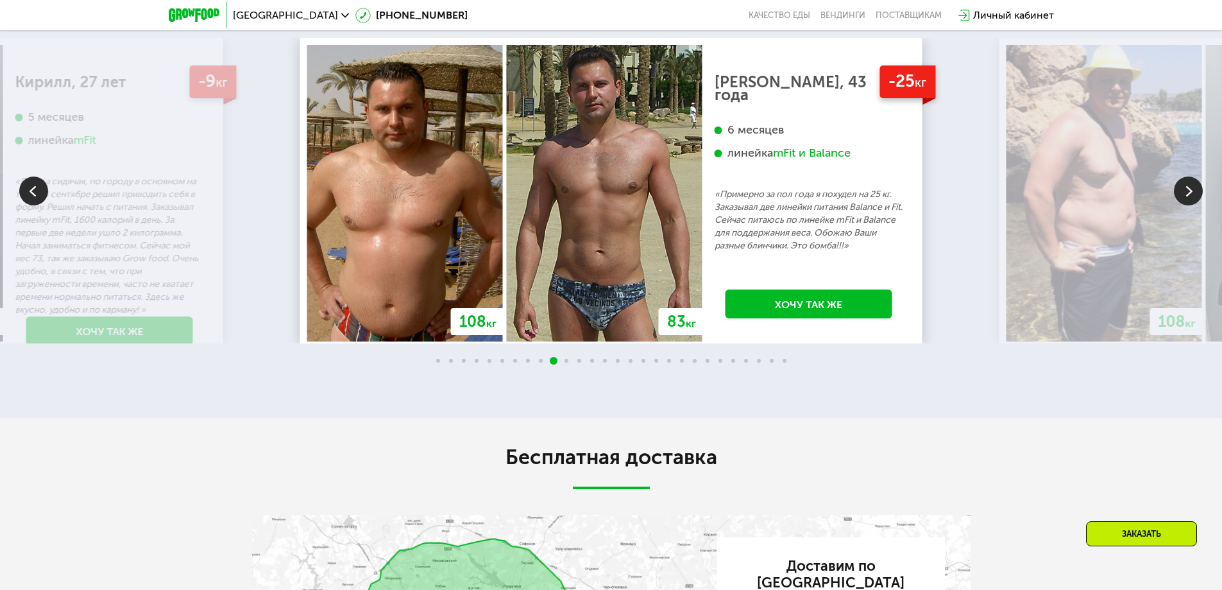
click at [1194, 182] on img at bounding box center [1188, 190] width 29 height 29
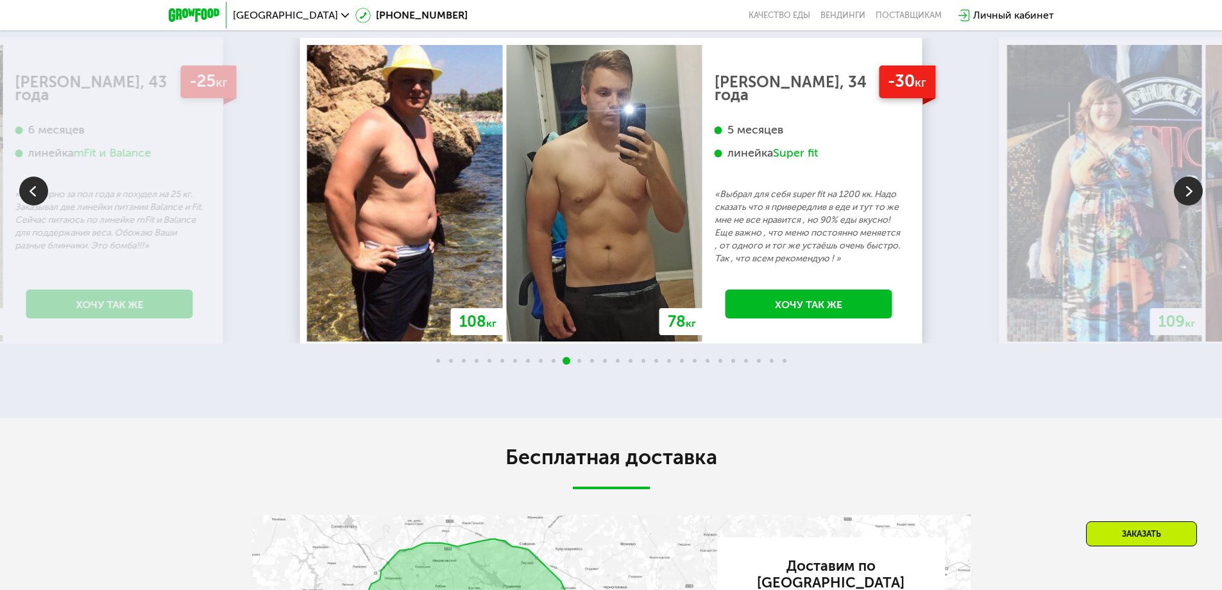
click at [1194, 182] on img at bounding box center [1188, 190] width 29 height 29
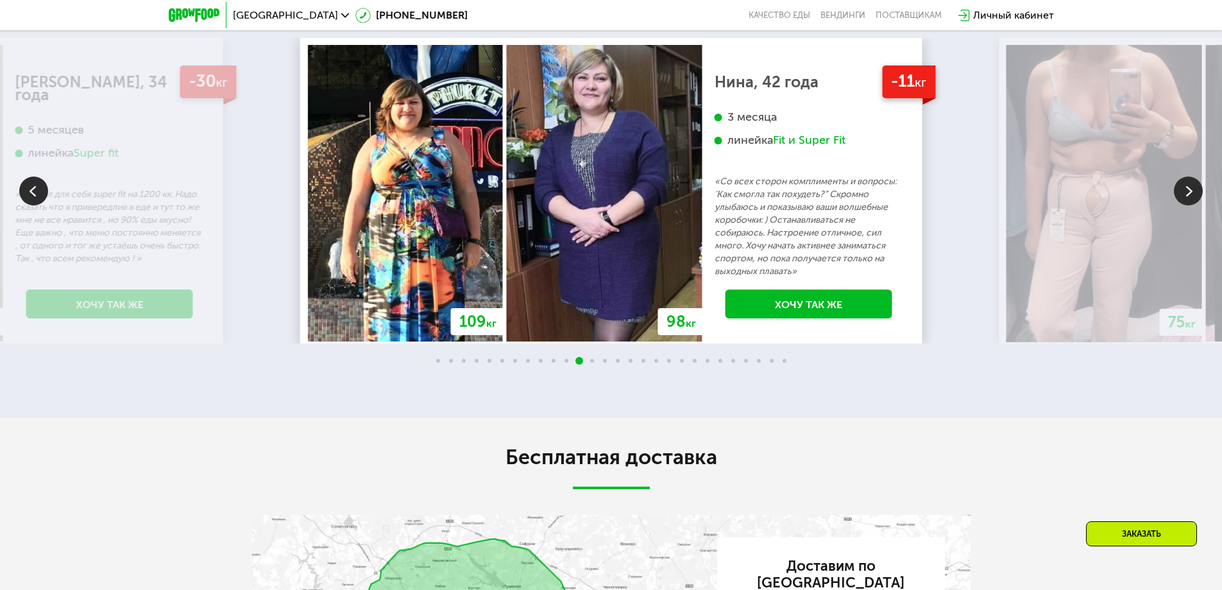
click at [1194, 182] on img at bounding box center [1188, 190] width 29 height 29
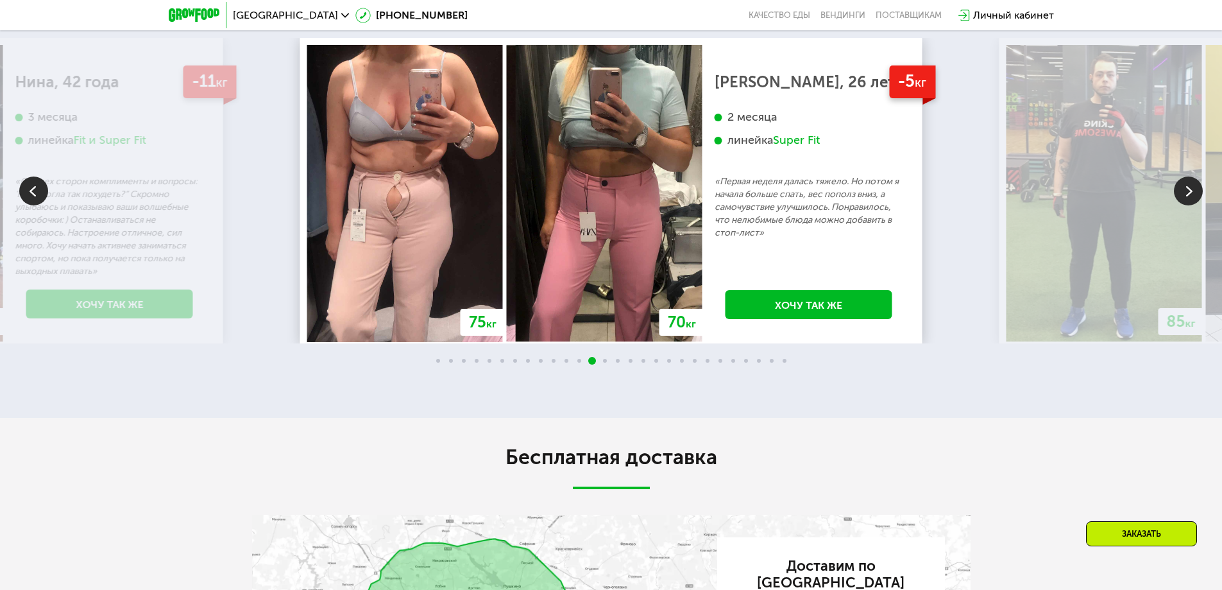
click at [1194, 182] on img at bounding box center [1188, 190] width 29 height 29
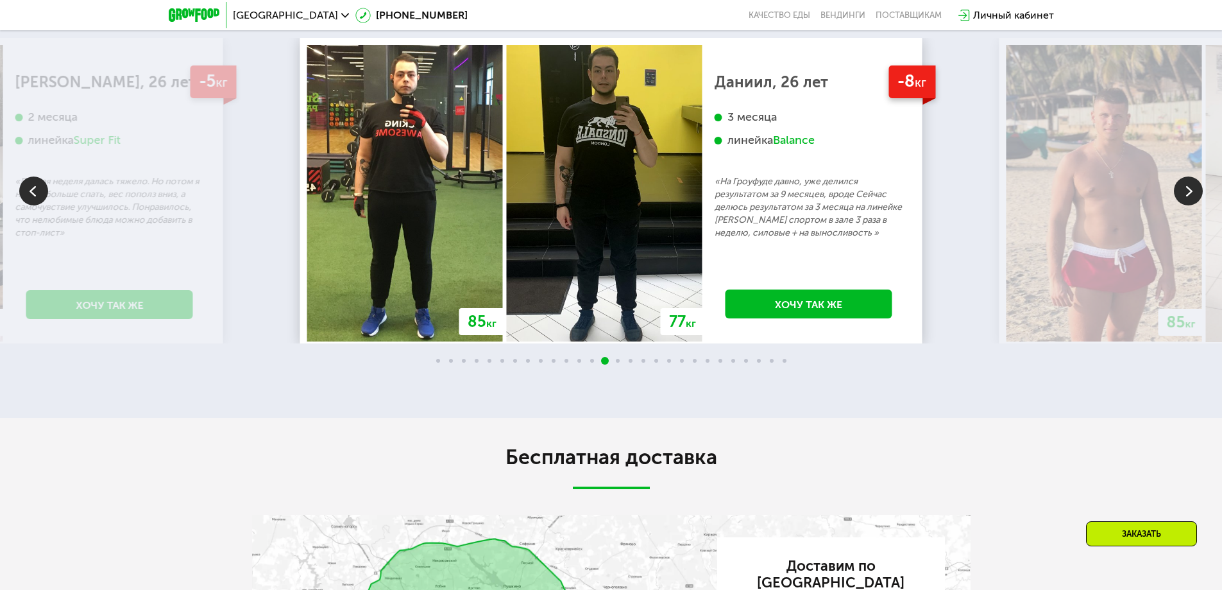
click at [1194, 182] on img at bounding box center [1188, 190] width 29 height 29
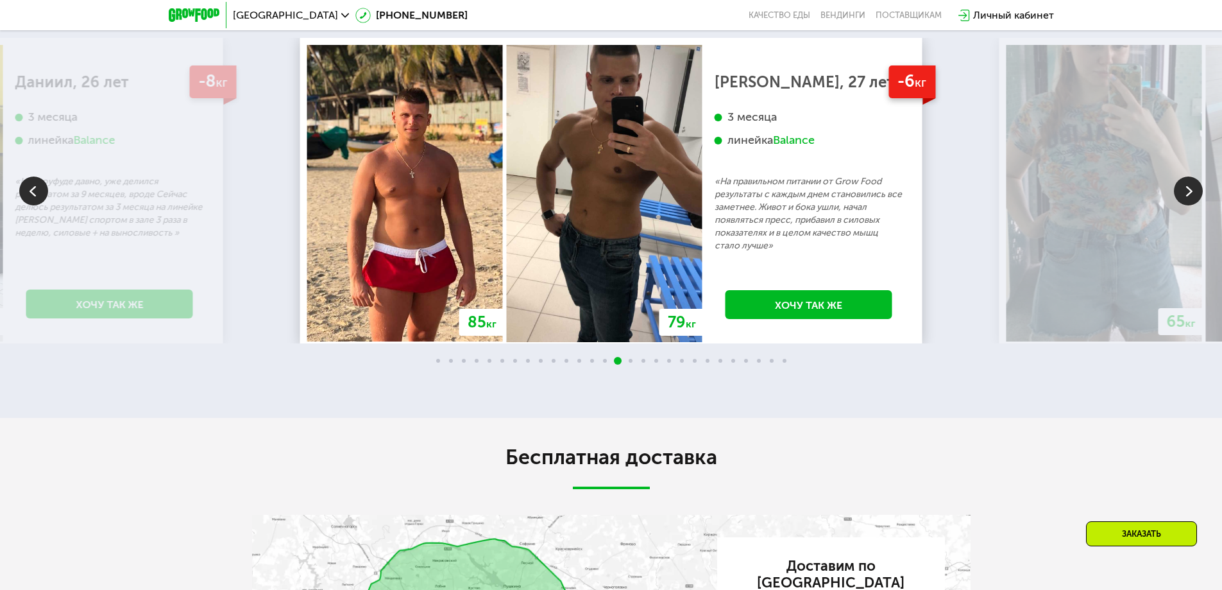
click at [1194, 182] on img at bounding box center [1188, 190] width 29 height 29
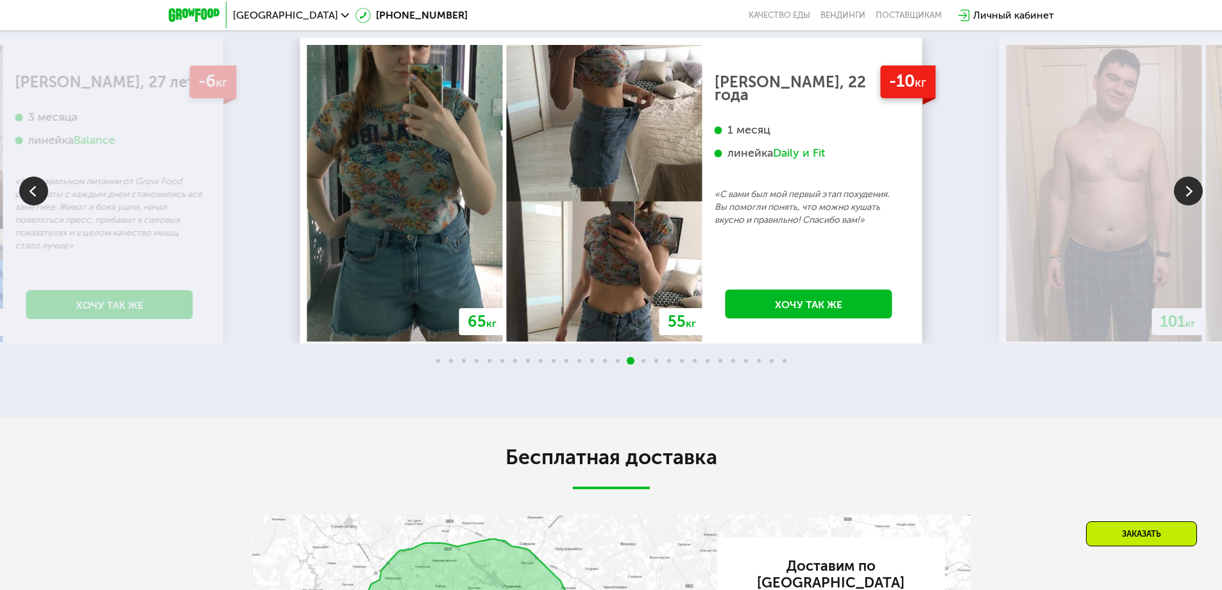
click at [1194, 182] on img at bounding box center [1188, 190] width 29 height 29
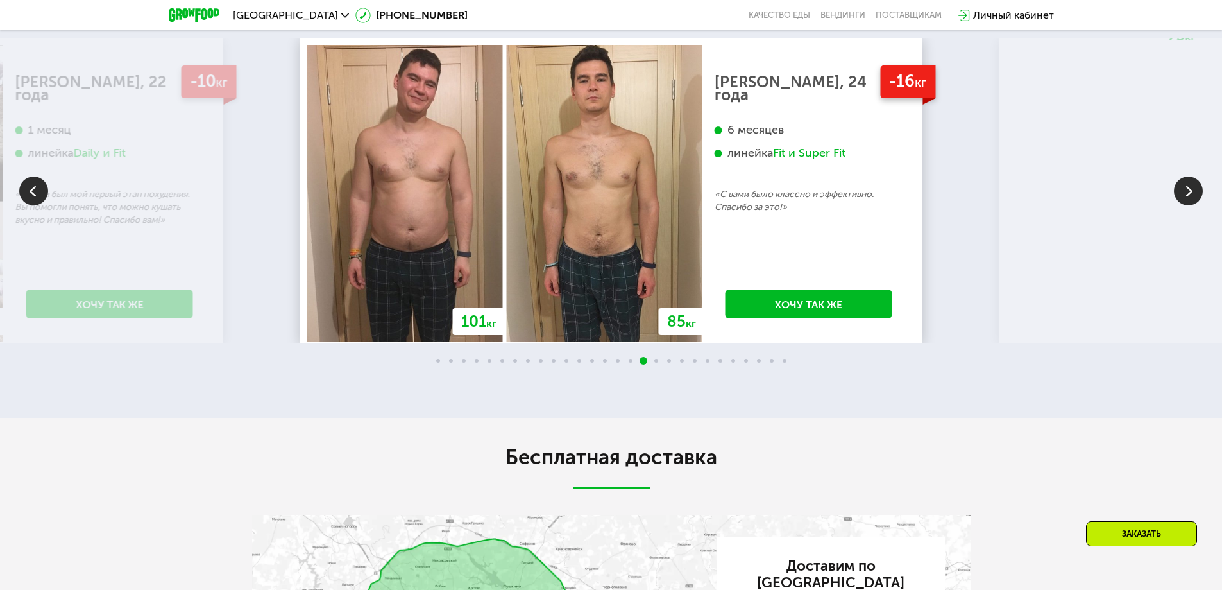
click at [1194, 182] on img at bounding box center [1188, 190] width 29 height 29
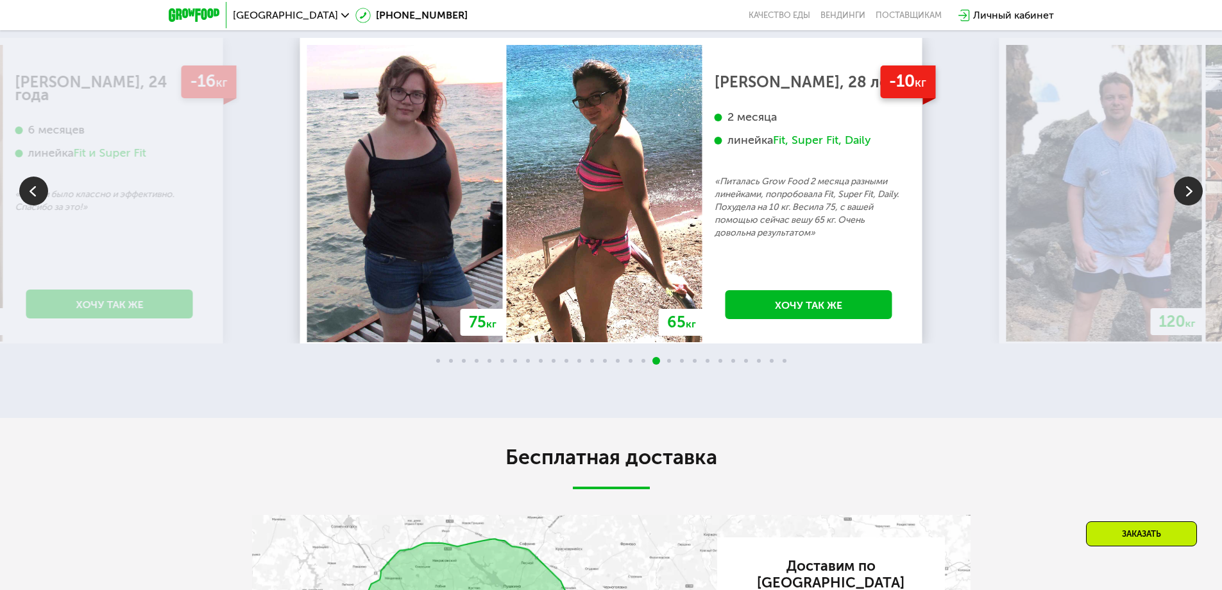
click at [1194, 182] on img at bounding box center [1188, 190] width 29 height 29
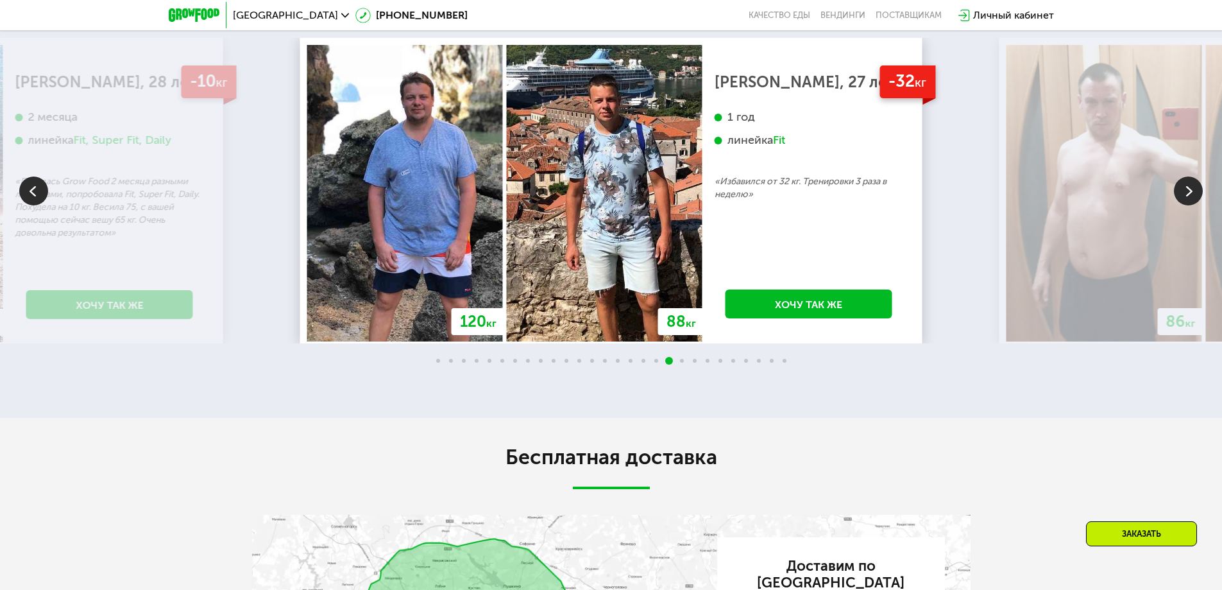
click at [1191, 177] on img at bounding box center [1188, 190] width 29 height 29
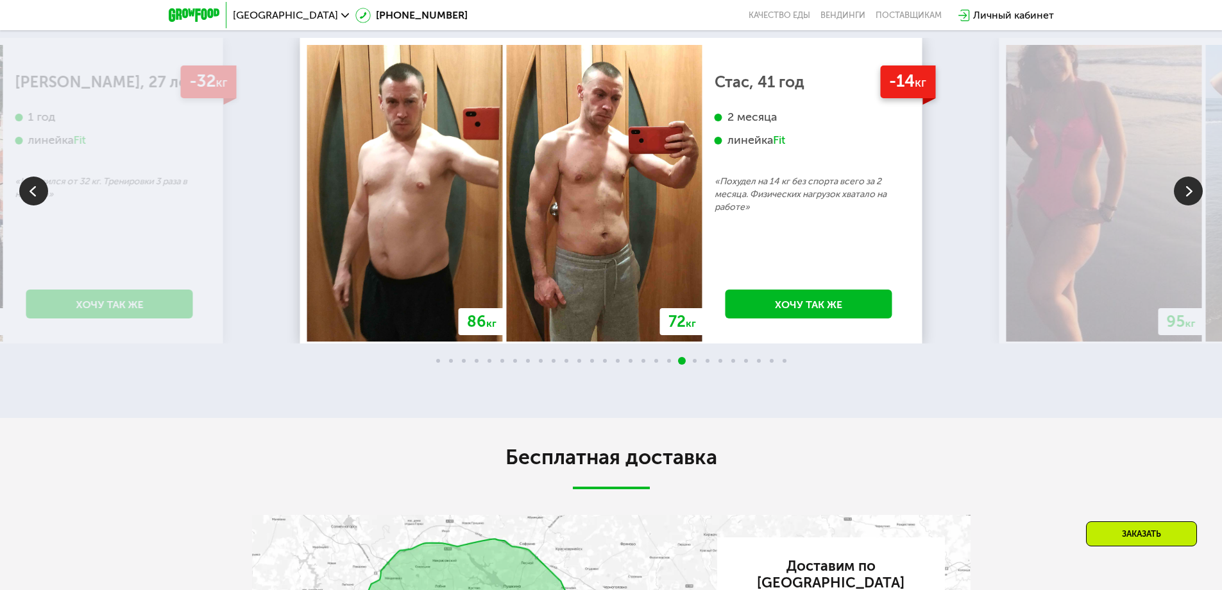
click at [1191, 177] on img at bounding box center [1188, 190] width 29 height 29
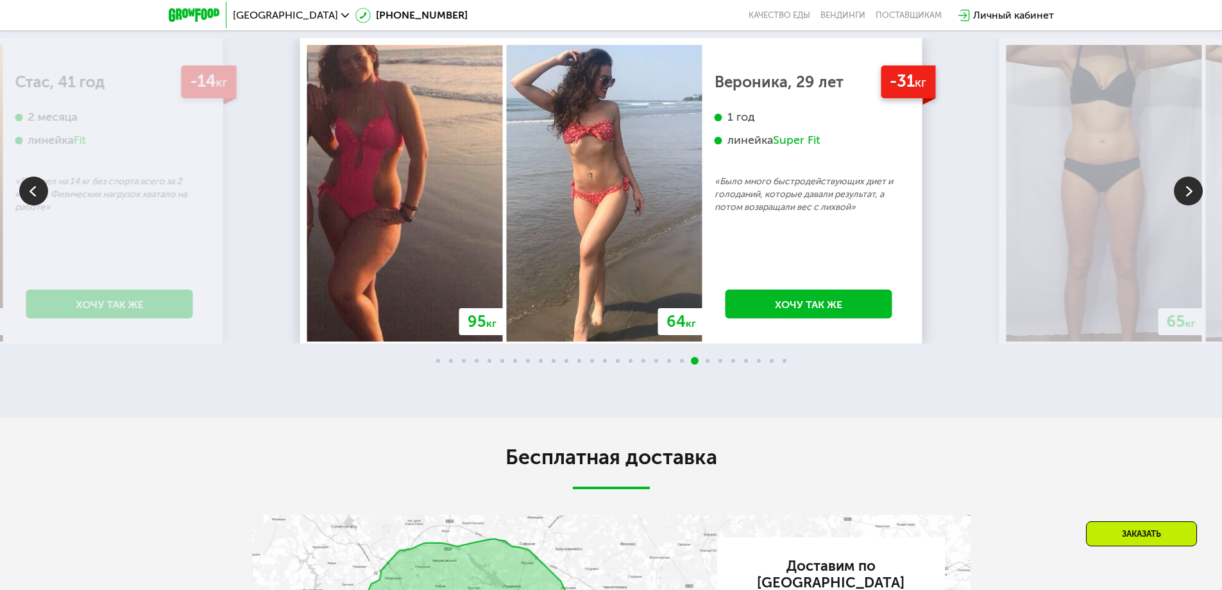
click at [1192, 178] on img at bounding box center [1188, 190] width 29 height 29
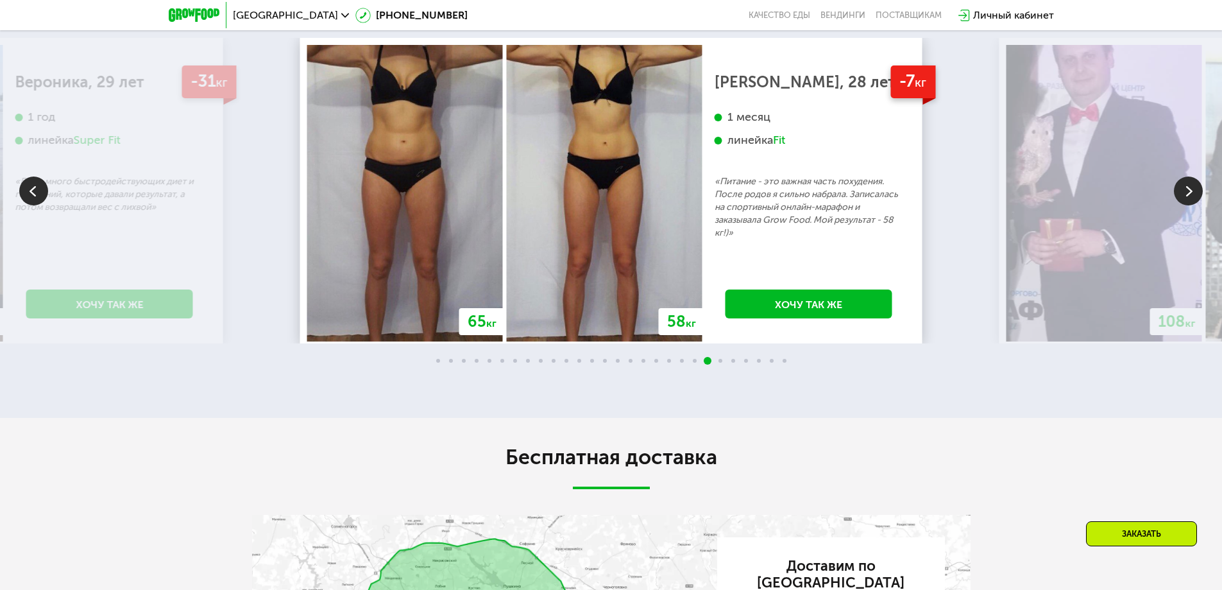
click at [1192, 178] on img at bounding box center [1188, 190] width 29 height 29
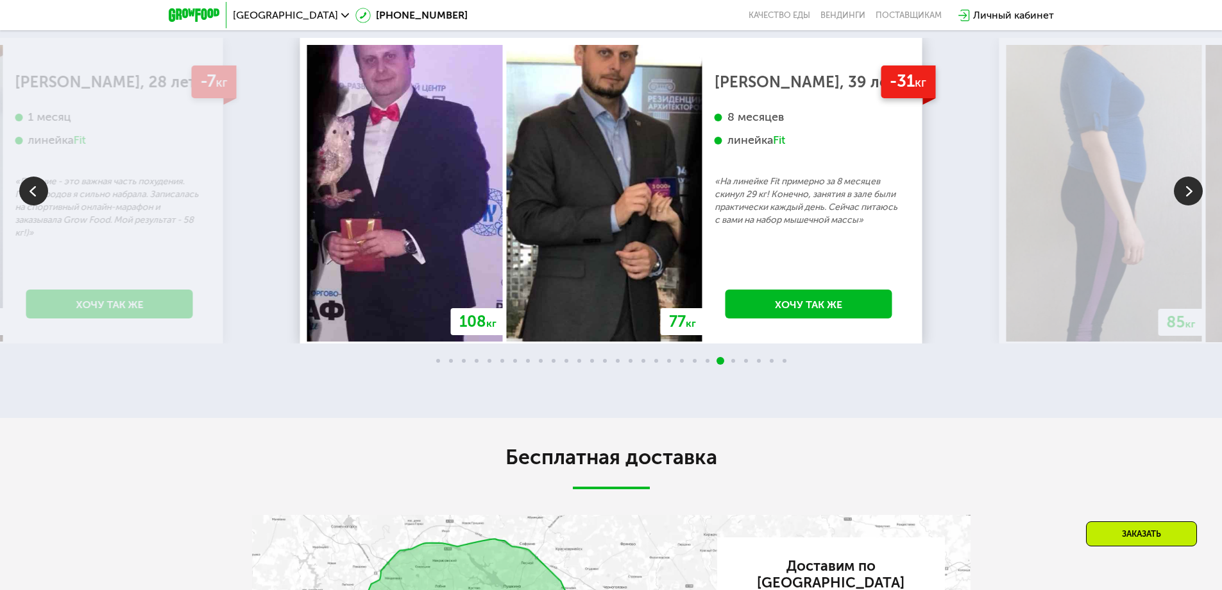
click at [1192, 178] on img at bounding box center [1188, 190] width 29 height 29
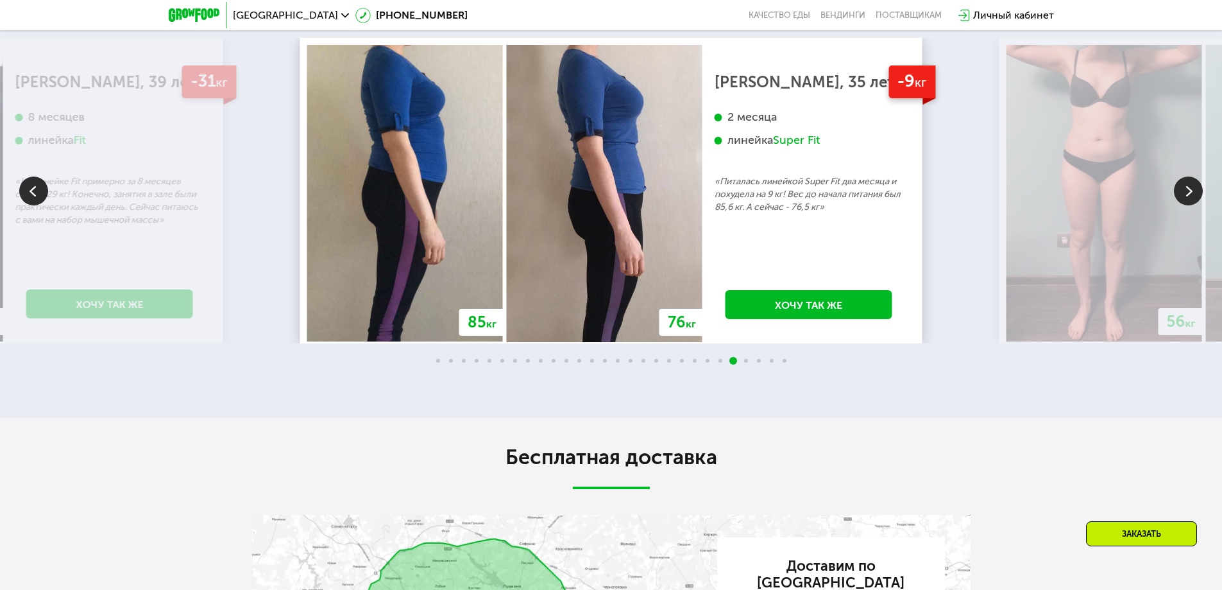
click at [38, 189] on img at bounding box center [33, 190] width 29 height 29
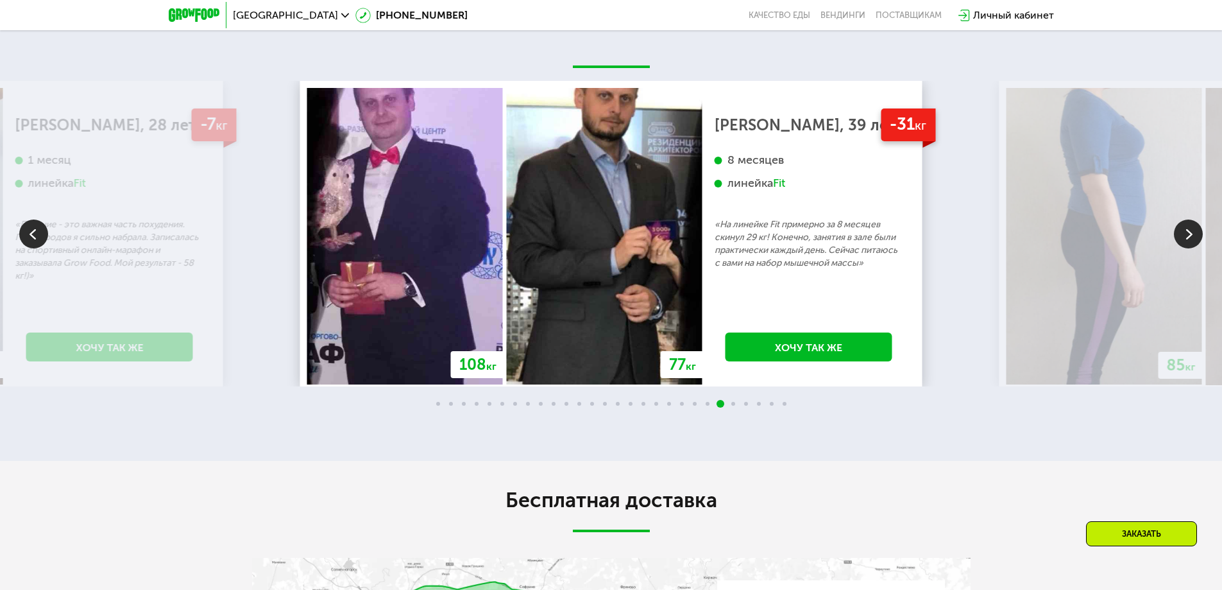
scroll to position [2438, 0]
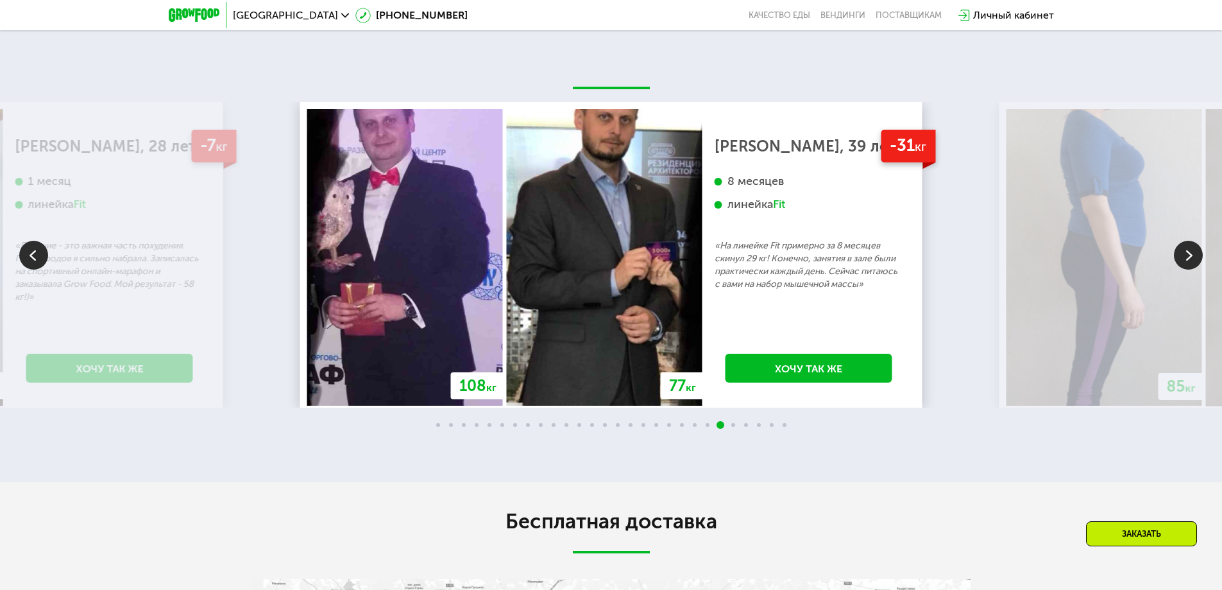
click at [1180, 241] on img at bounding box center [1188, 255] width 29 height 29
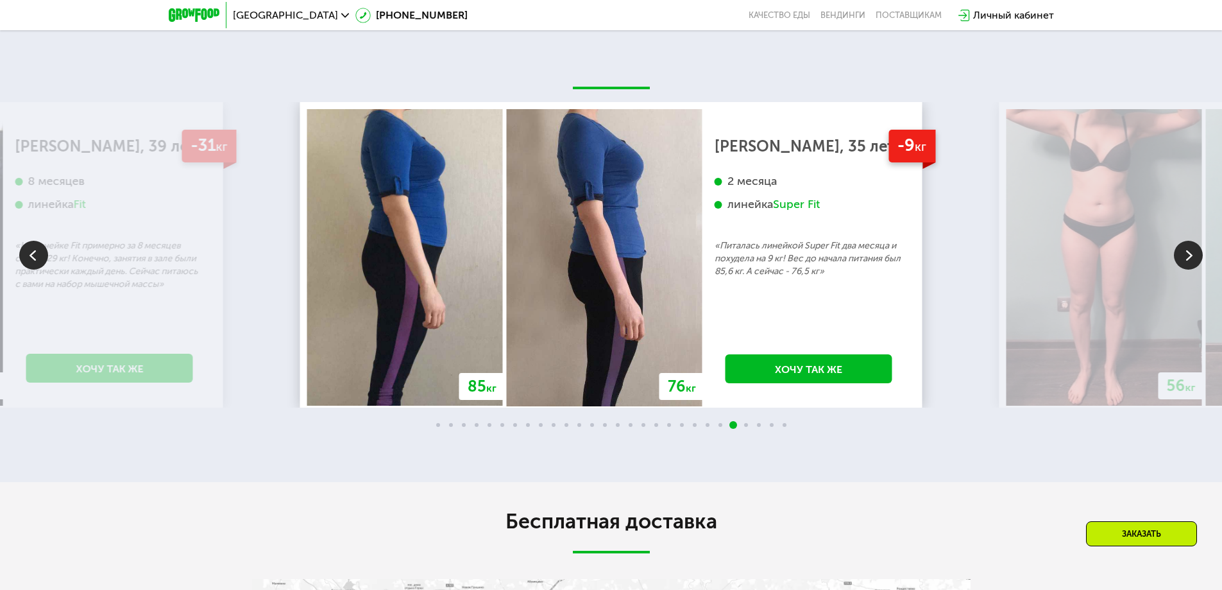
click at [1182, 241] on img at bounding box center [1188, 255] width 29 height 29
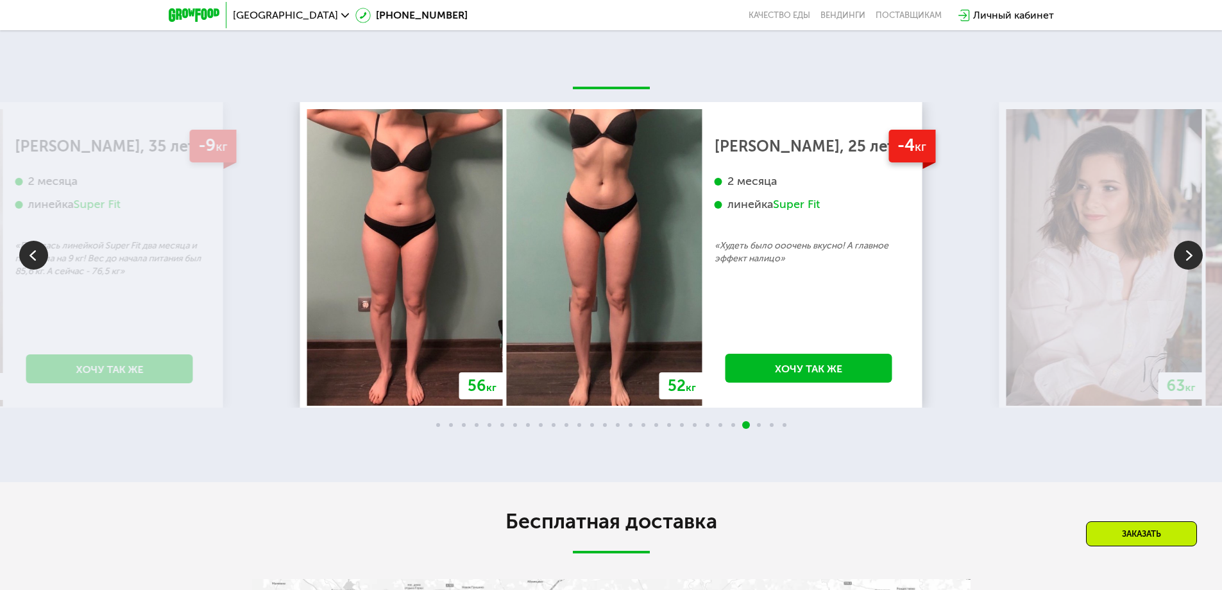
click at [1182, 241] on img at bounding box center [1188, 255] width 29 height 29
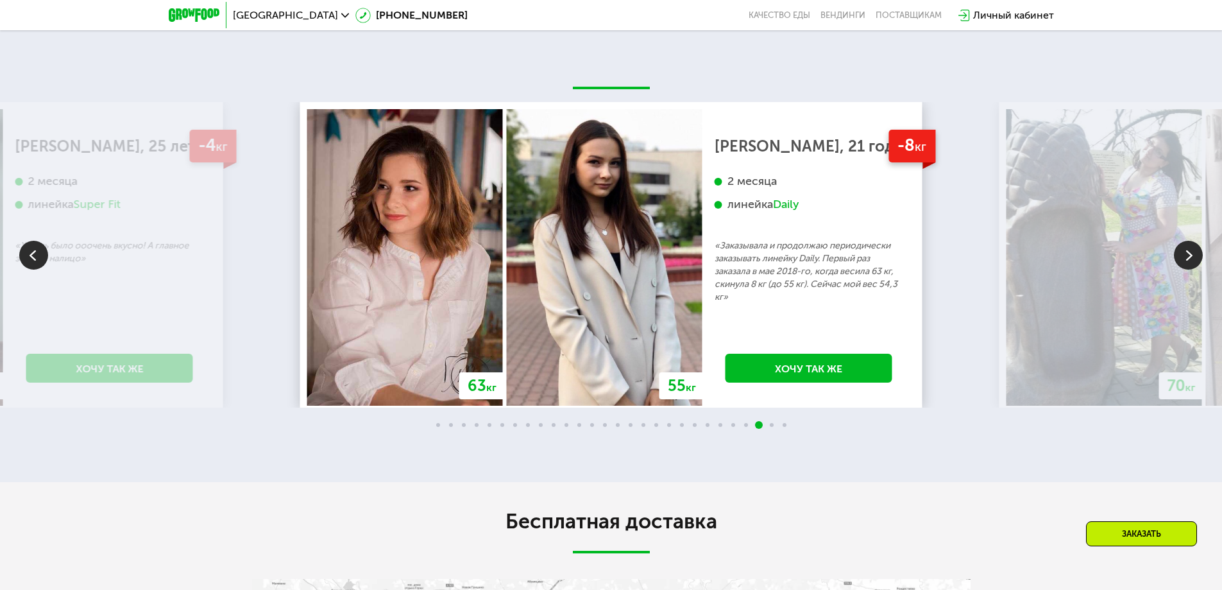
click at [1184, 242] on img at bounding box center [1188, 255] width 29 height 29
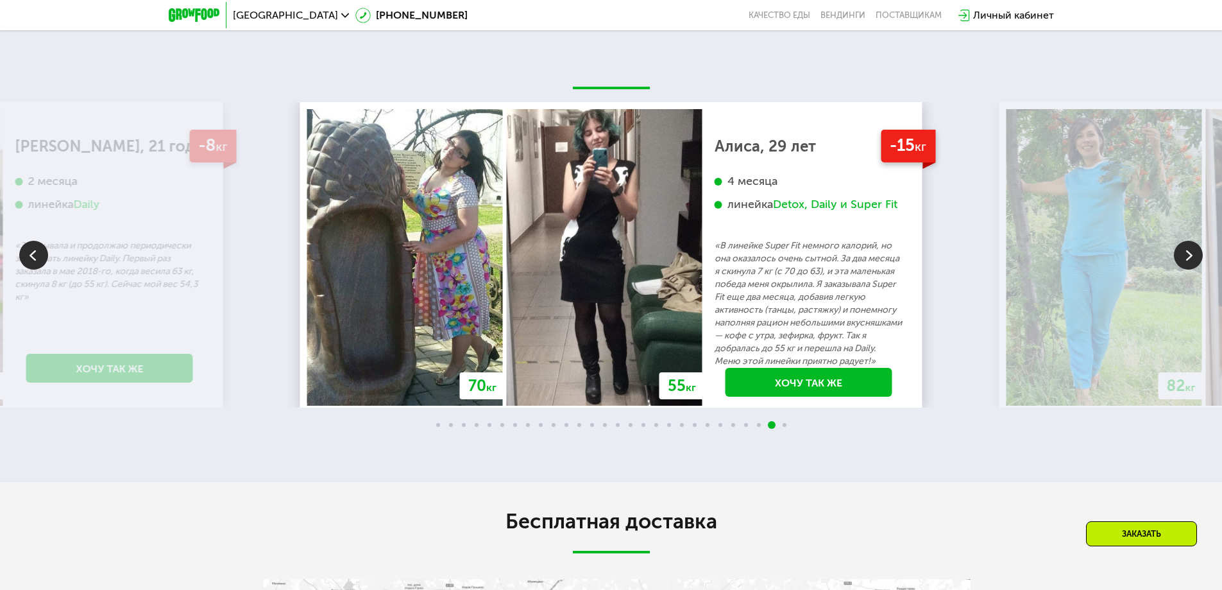
click at [1184, 242] on img at bounding box center [1188, 255] width 29 height 29
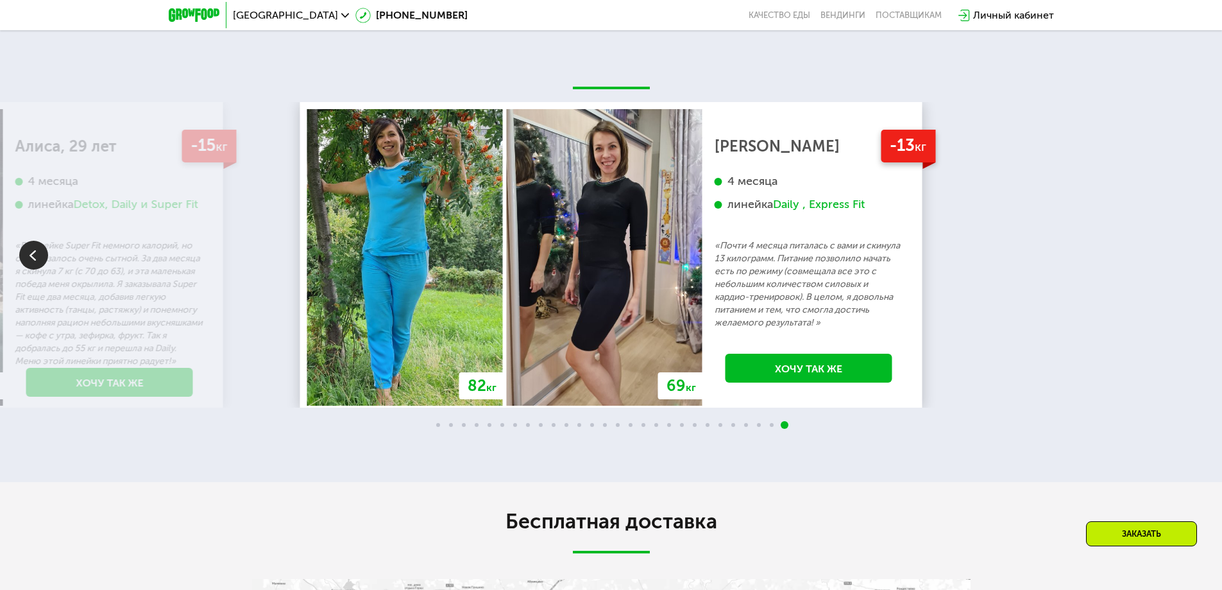
click at [1184, 242] on div "70 кг 64 кг -6 кг [PERSON_NAME], 31 год 3 месяца линейка Fit, Super Fit «Питала…" at bounding box center [611, 254] width 1222 height 305
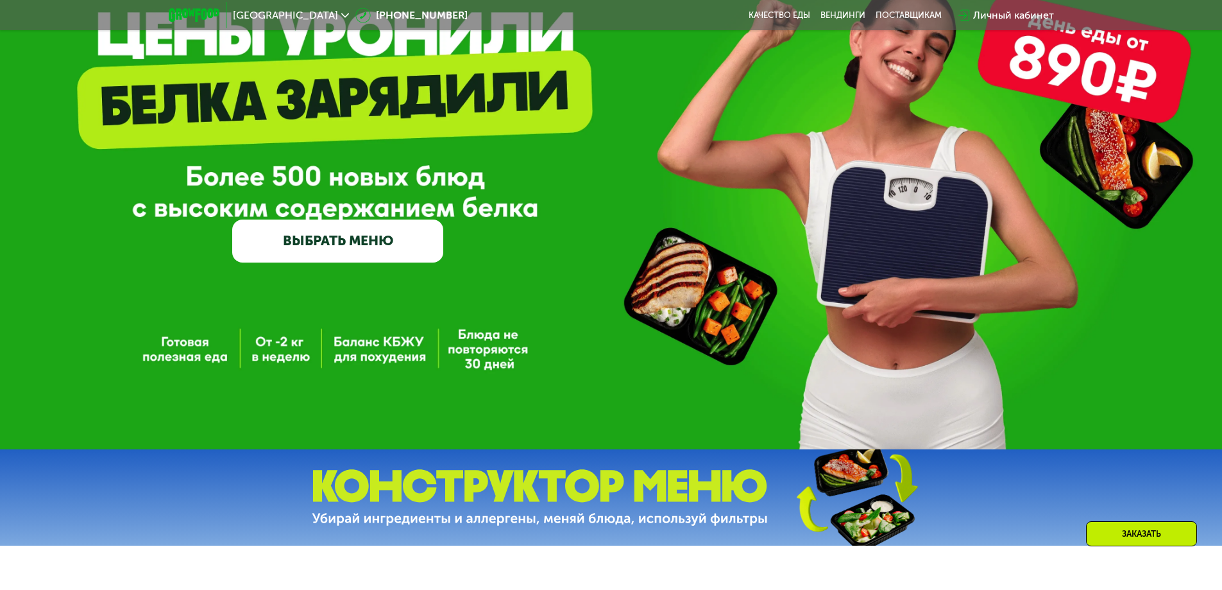
scroll to position [0, 0]
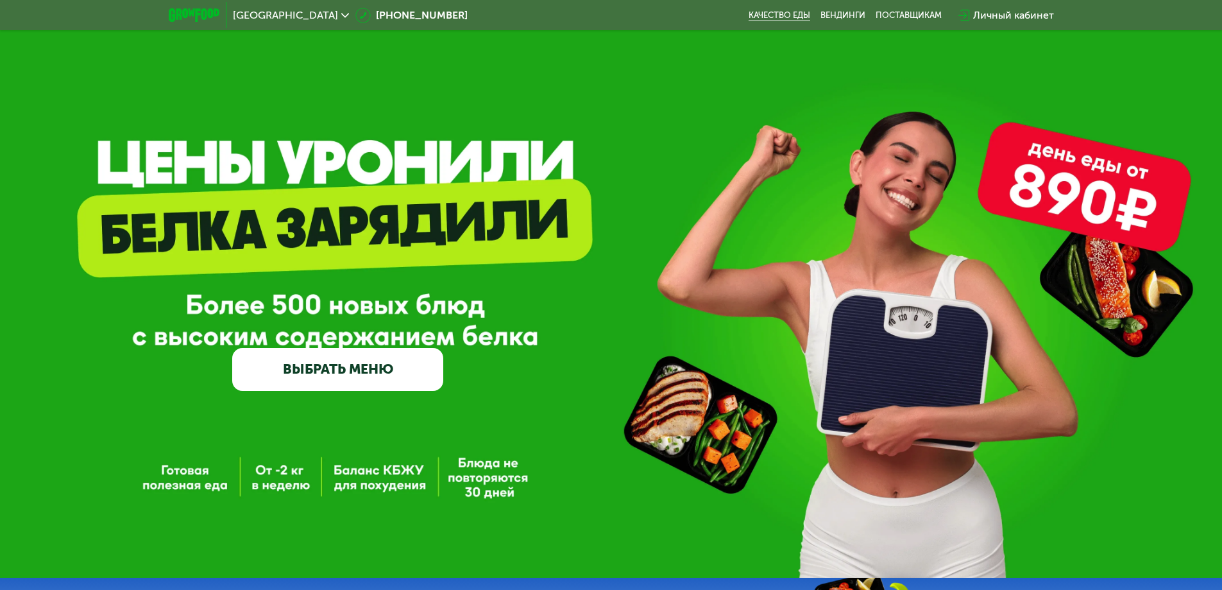
click at [805, 17] on link "Качество еды" at bounding box center [780, 15] width 62 height 10
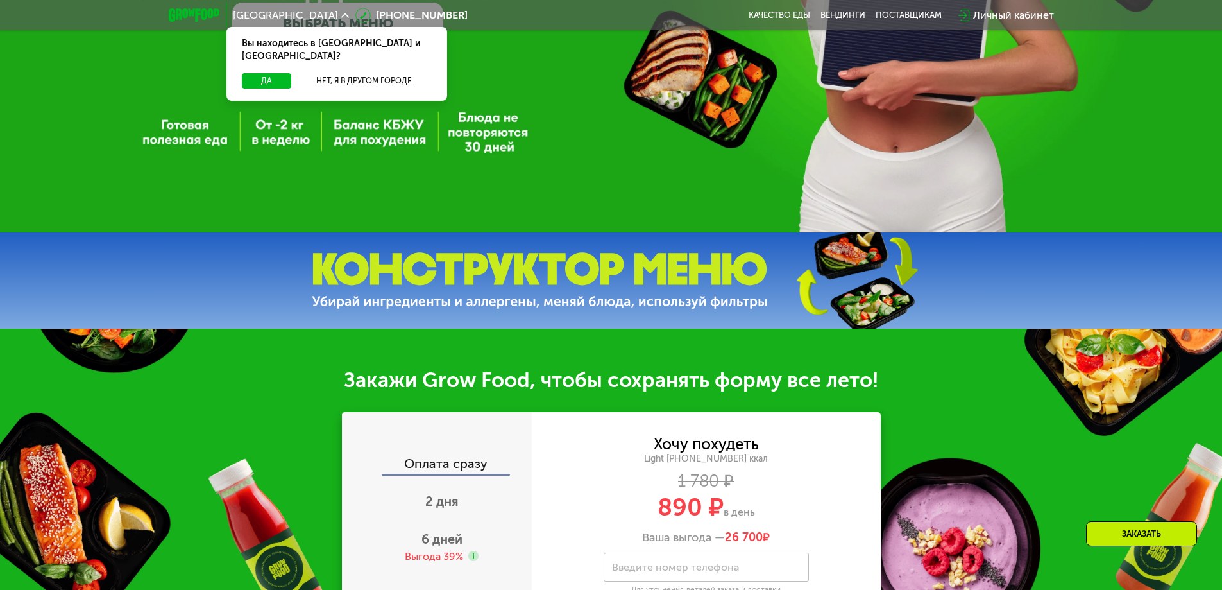
scroll to position [1485, 0]
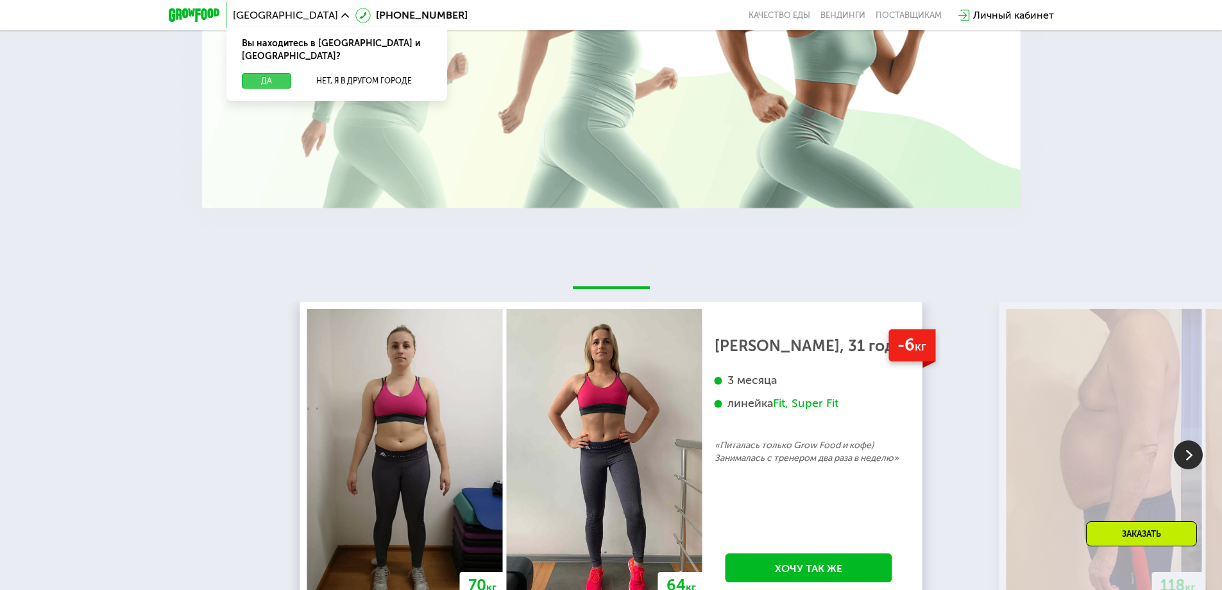
click at [269, 73] on button "Да" at bounding box center [266, 80] width 49 height 15
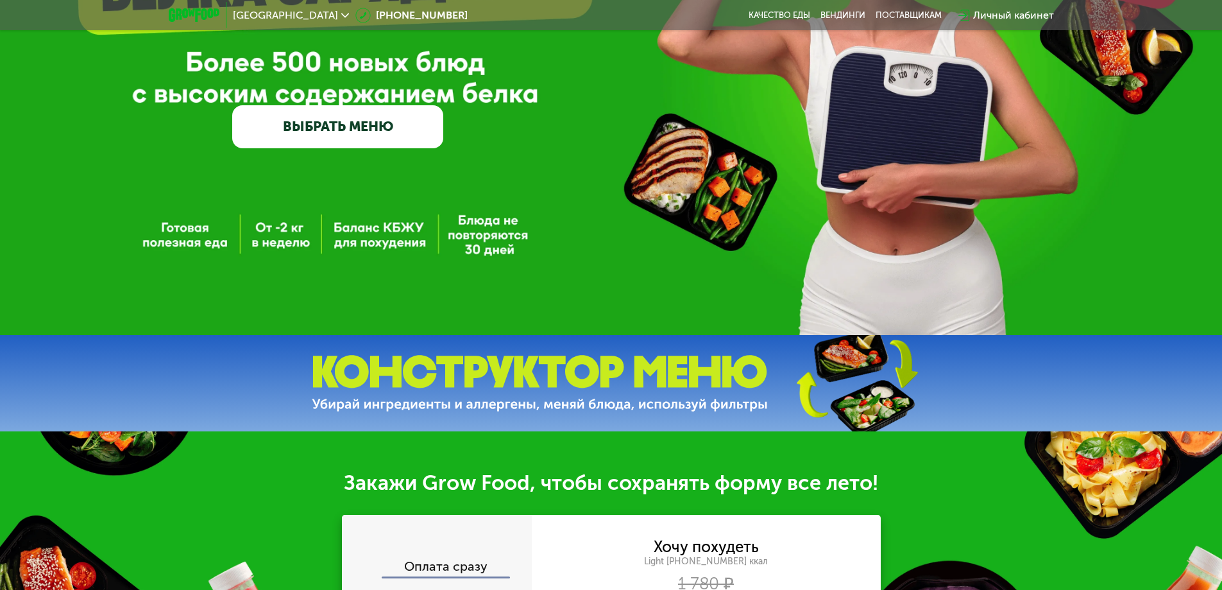
scroll to position [10, 0]
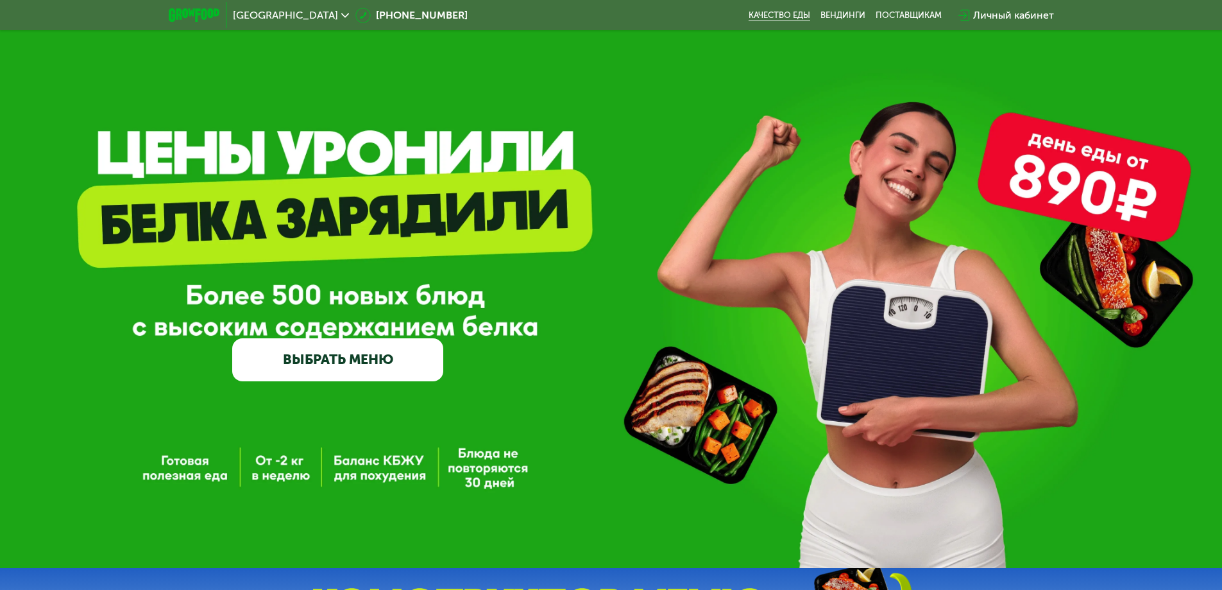
click at [778, 13] on link "Качество еды" at bounding box center [780, 15] width 62 height 10
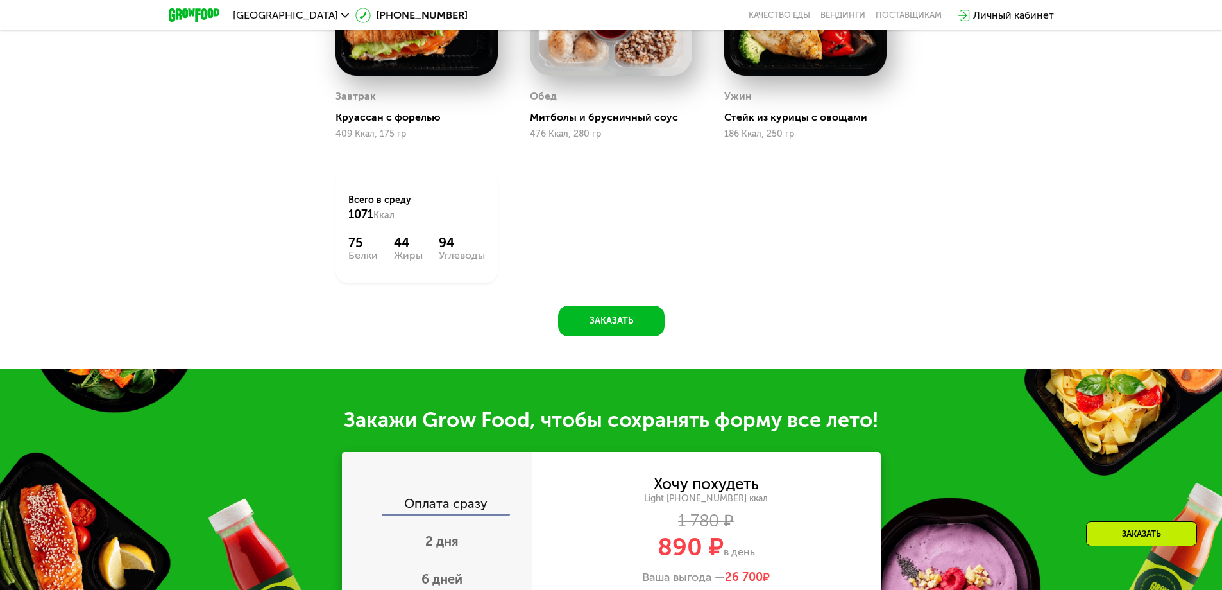
scroll to position [1496, 0]
